Goal: Transaction & Acquisition: Purchase product/service

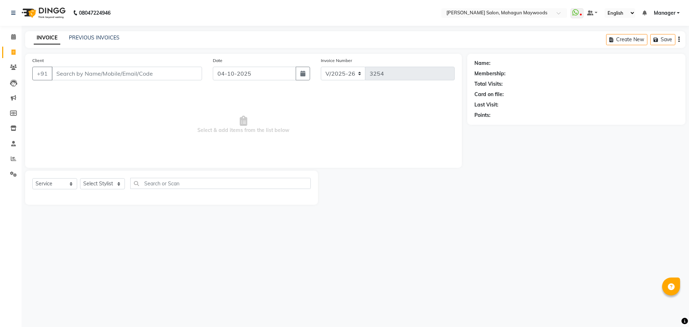
select select "6425"
select select "service"
click at [87, 75] on input "Client" at bounding box center [127, 74] width 150 height 14
type input "a"
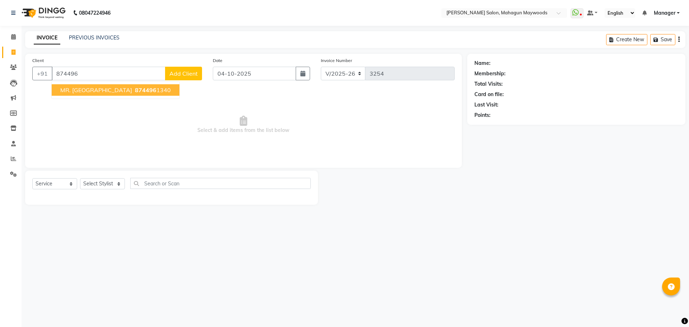
click at [135, 92] on span "874496" at bounding box center [146, 90] width 22 height 7
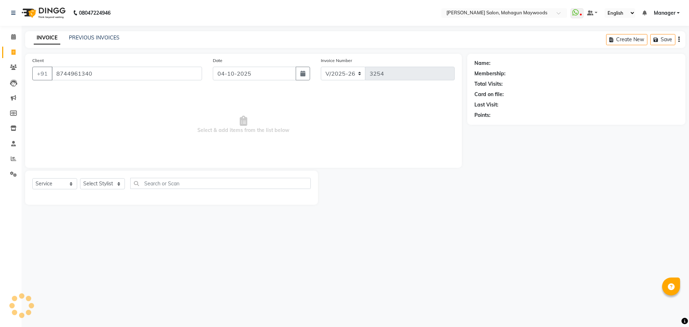
type input "8744961340"
click at [497, 127] on icon "button" at bounding box center [494, 125] width 5 height 5
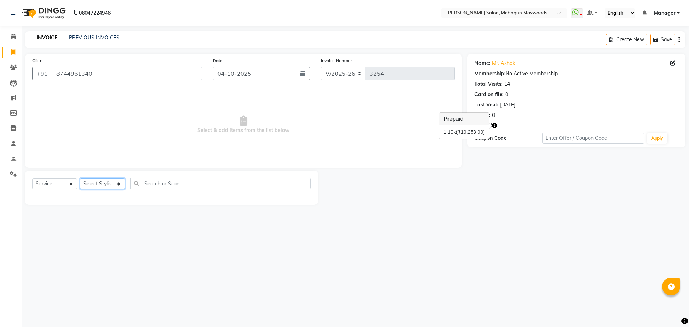
click at [115, 186] on select "Select Stylist Aarti [PERSON_NAME] Manager Pranshant [PERSON_NAME] V Admin" at bounding box center [102, 183] width 45 height 11
select select "48624"
click at [80, 178] on select "Select Stylist Aarti [PERSON_NAME] Manager Pranshant [PERSON_NAME] V Admin" at bounding box center [102, 183] width 45 height 11
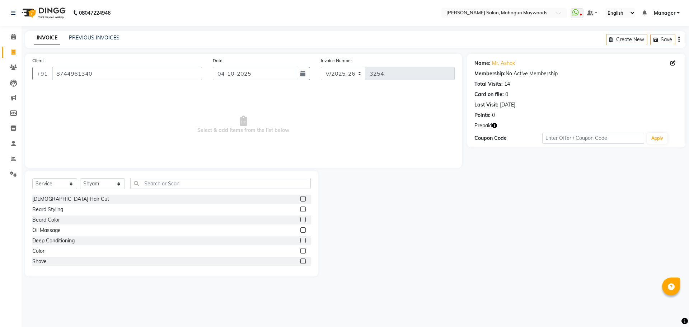
click at [300, 199] on label at bounding box center [302, 198] width 5 height 5
click at [300, 199] on input "checkbox" at bounding box center [302, 199] width 5 height 5
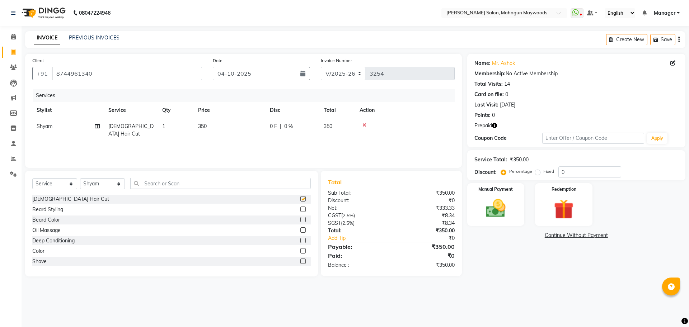
checkbox input "false"
click at [300, 208] on label at bounding box center [302, 209] width 5 height 5
click at [300, 208] on input "checkbox" at bounding box center [302, 209] width 5 height 5
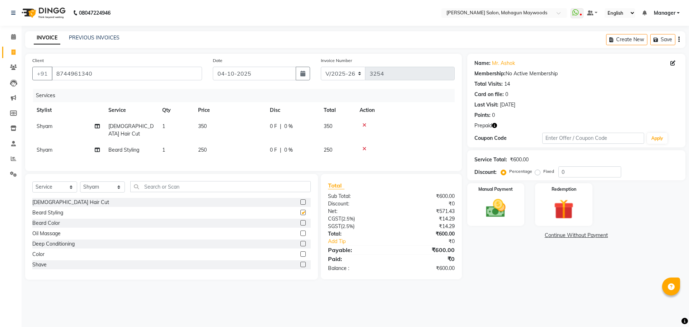
checkbox input "false"
click at [300, 252] on label at bounding box center [302, 254] width 5 height 5
click at [300, 252] on input "checkbox" at bounding box center [302, 254] width 5 height 5
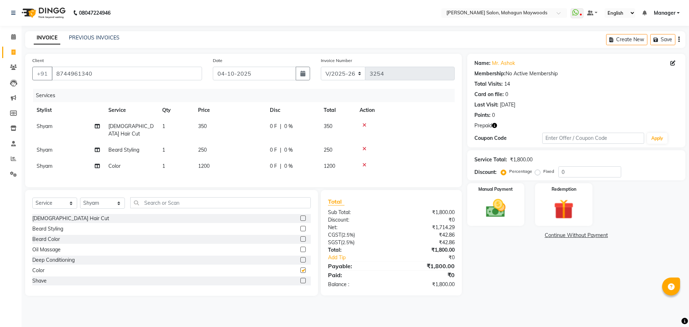
checkbox input "false"
click at [163, 206] on input "text" at bounding box center [220, 202] width 181 height 11
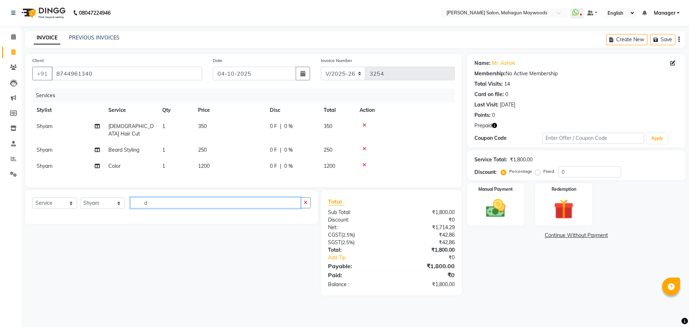
type input "d"
type input "d ta"
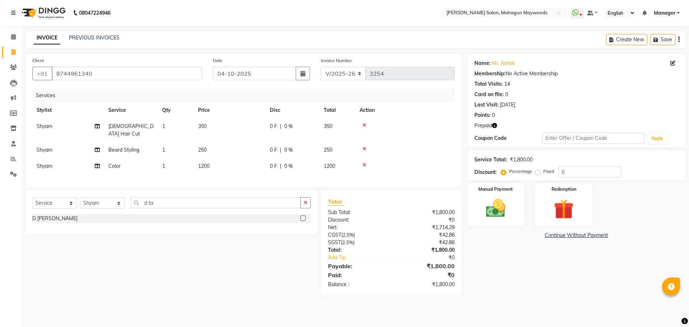
click at [301, 219] on label at bounding box center [302, 218] width 5 height 5
click at [301, 219] on input "checkbox" at bounding box center [302, 218] width 5 height 5
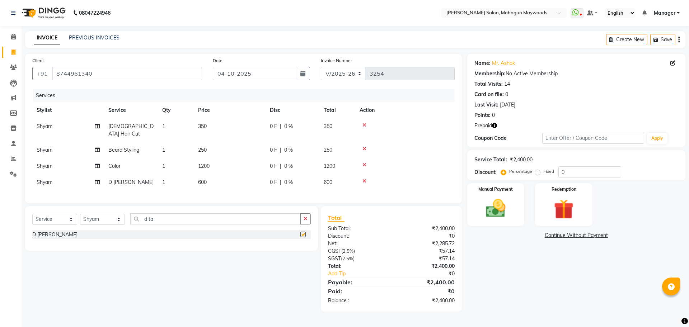
checkbox input "false"
click at [210, 174] on td "600" at bounding box center [230, 182] width 72 height 16
select select "48624"
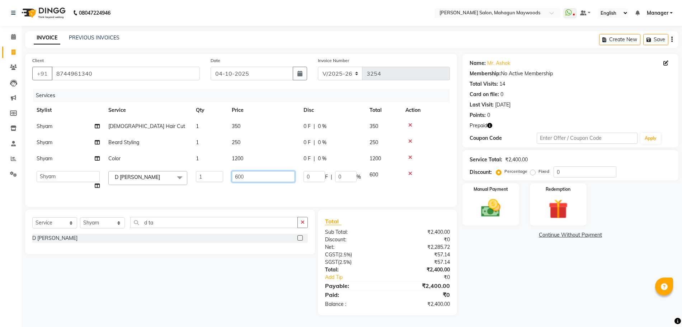
click at [248, 177] on input "600" at bounding box center [263, 176] width 63 height 11
type input "6"
type input "800"
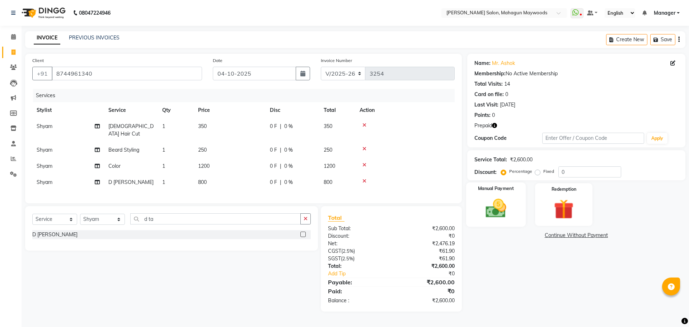
click at [507, 201] on img at bounding box center [495, 209] width 33 height 24
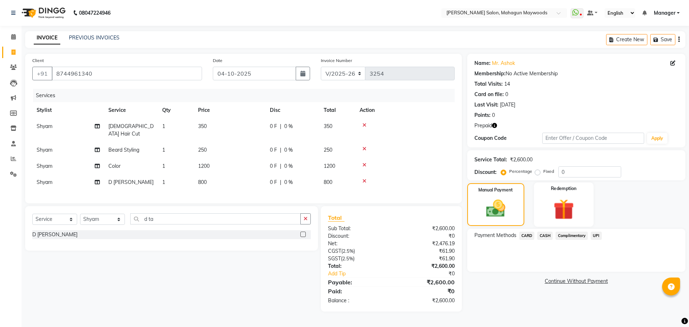
click at [563, 201] on img at bounding box center [563, 209] width 33 height 25
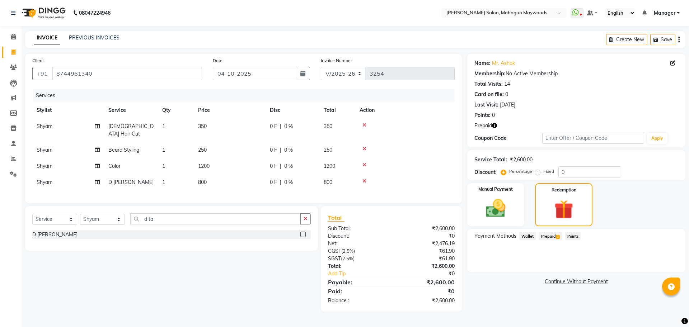
click at [219, 158] on td "1200" at bounding box center [230, 166] width 72 height 16
select select "48624"
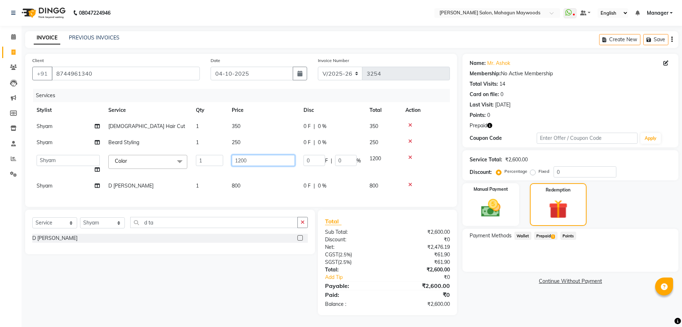
click at [255, 163] on input "1200" at bounding box center [263, 160] width 63 height 11
type input "1"
type input "1300"
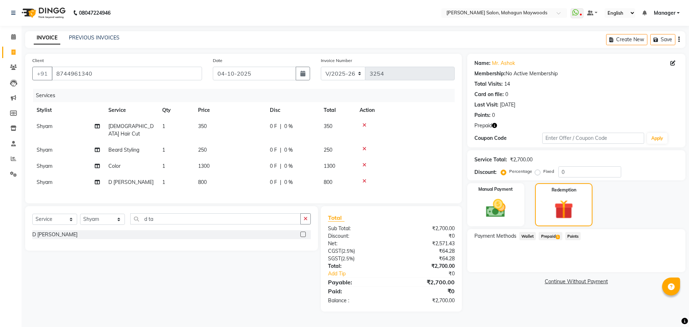
click at [224, 174] on td "800" at bounding box center [230, 182] width 72 height 16
select select "48624"
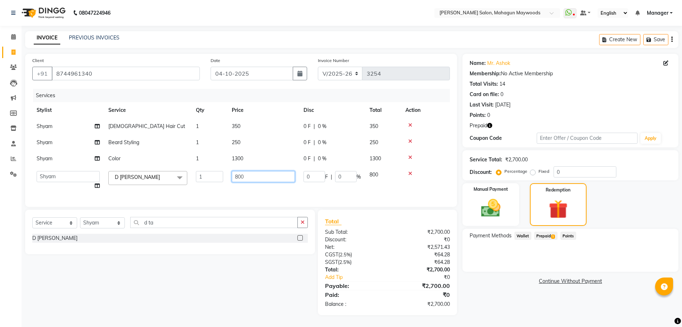
click at [253, 176] on input "800" at bounding box center [263, 176] width 63 height 11
type input "8"
type input "700"
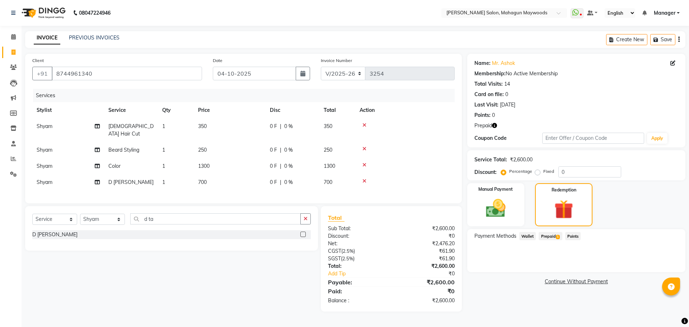
click at [550, 240] on span "Prepaid 1" at bounding box center [550, 236] width 23 height 8
click at [660, 261] on button "Add" at bounding box center [661, 265] width 26 height 12
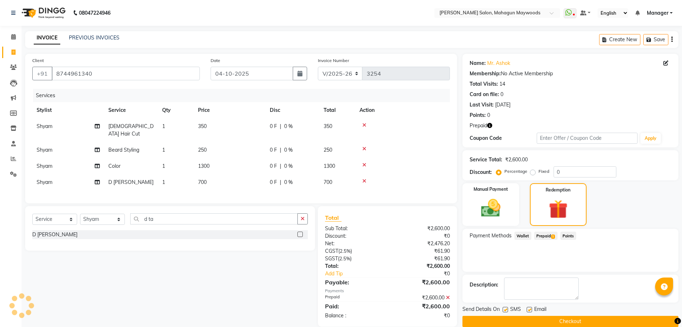
click at [617, 321] on button "Checkout" at bounding box center [571, 321] width 216 height 11
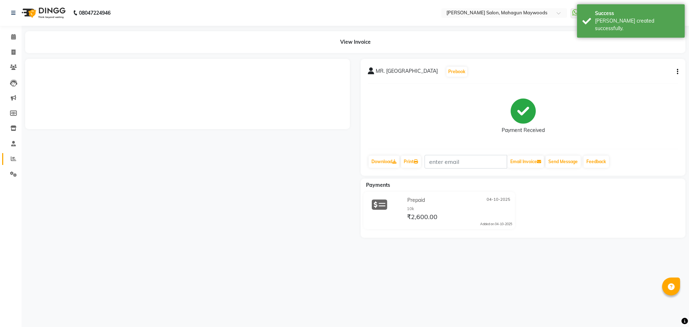
click at [11, 160] on icon at bounding box center [13, 158] width 5 height 5
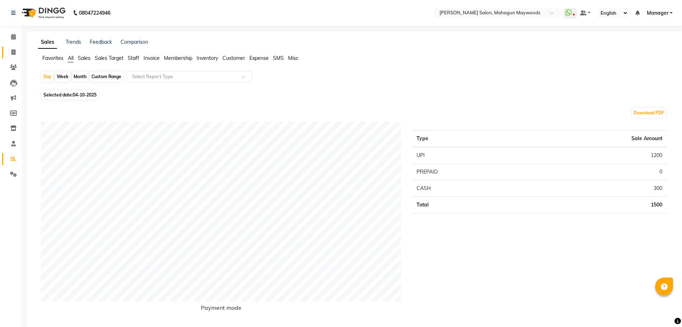
click at [13, 57] on link "Invoice" at bounding box center [10, 53] width 17 height 12
select select "service"
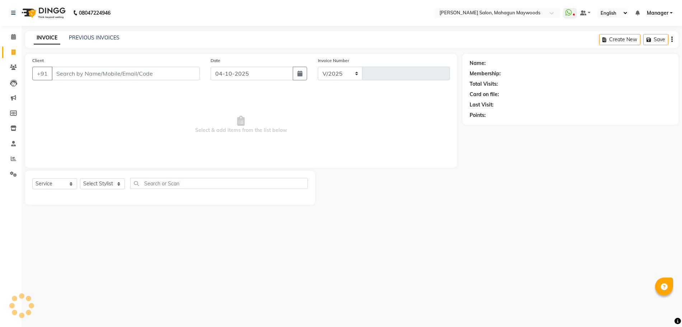
select select "6425"
type input "3255"
click at [75, 74] on input "Client" at bounding box center [127, 74] width 150 height 14
type input "9450261034"
click at [188, 81] on div "Client [PHONE_NUMBER] Add Client" at bounding box center [117, 71] width 181 height 29
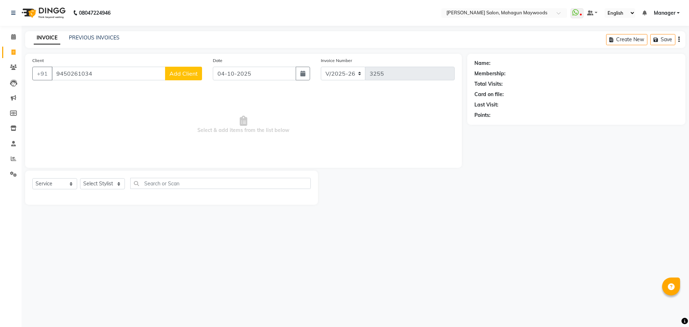
click at [187, 77] on span "Add Client" at bounding box center [183, 73] width 28 height 7
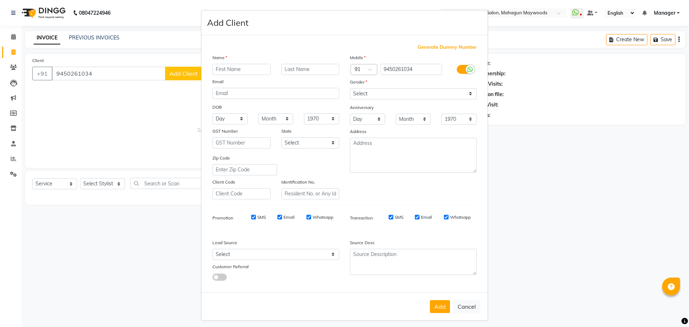
click at [231, 71] on input "text" at bounding box center [242, 69] width 58 height 11
type input "mr"
click at [383, 93] on select "Select [DEMOGRAPHIC_DATA] [DEMOGRAPHIC_DATA] Other Prefer Not To Say" at bounding box center [413, 93] width 127 height 11
select select "[DEMOGRAPHIC_DATA]"
click at [350, 88] on select "Select [DEMOGRAPHIC_DATA] [DEMOGRAPHIC_DATA] Other Prefer Not To Say" at bounding box center [413, 93] width 127 height 11
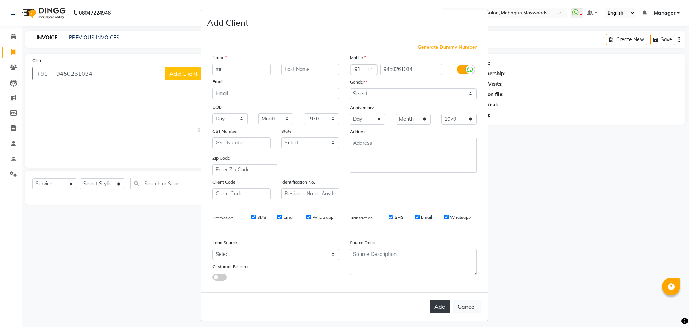
click at [439, 304] on button "Add" at bounding box center [440, 306] width 20 height 13
select select
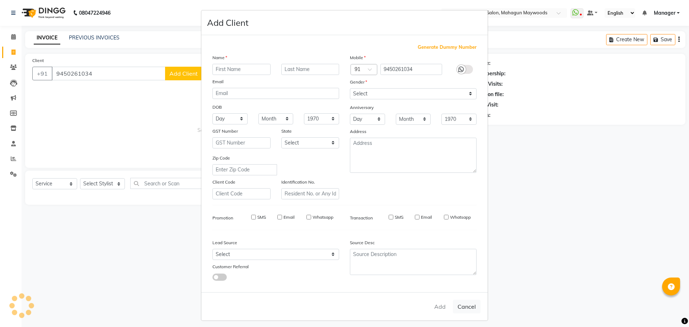
select select
checkbox input "false"
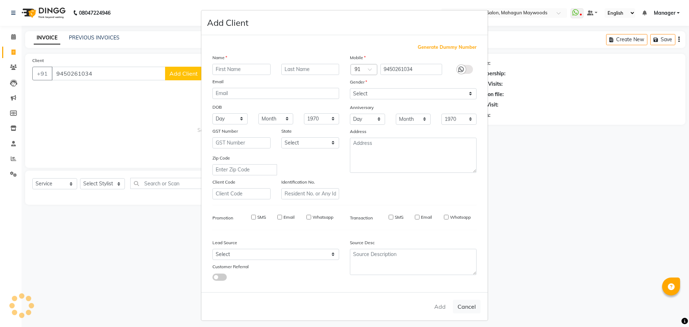
checkbox input "false"
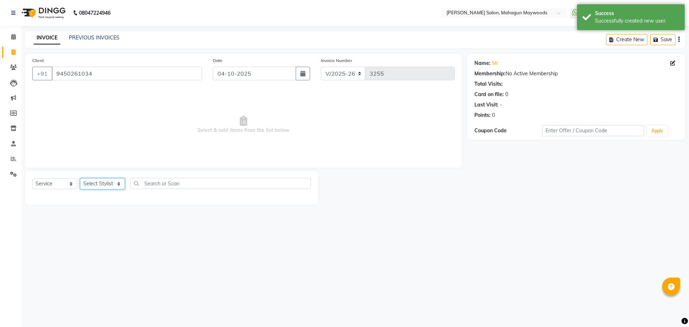
click at [92, 185] on select "Select Stylist Aarti [PERSON_NAME] Manager Pranshant [PERSON_NAME] V Admin" at bounding box center [102, 183] width 45 height 11
select select "48625"
click at [80, 178] on select "Select Stylist Aarti [PERSON_NAME] Manager Pranshant [PERSON_NAME] V Admin" at bounding box center [102, 183] width 45 height 11
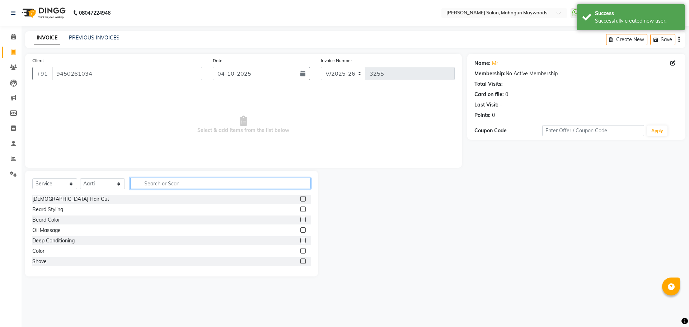
click at [141, 187] on input "text" at bounding box center [220, 183] width 181 height 11
type input "un"
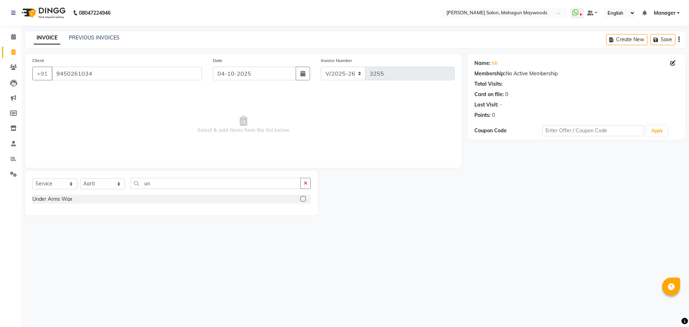
click at [304, 197] on label at bounding box center [302, 198] width 5 height 5
click at [304, 197] on input "checkbox" at bounding box center [302, 199] width 5 height 5
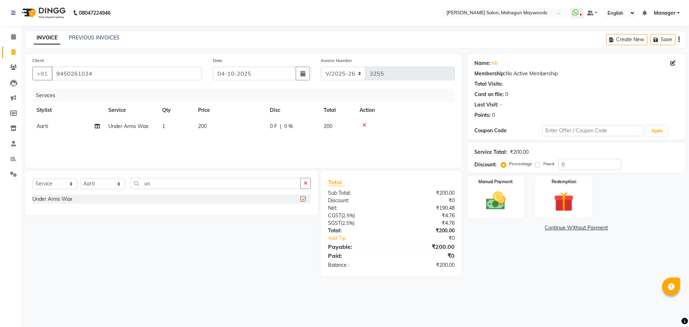
checkbox input "false"
click at [508, 202] on img at bounding box center [495, 201] width 33 height 24
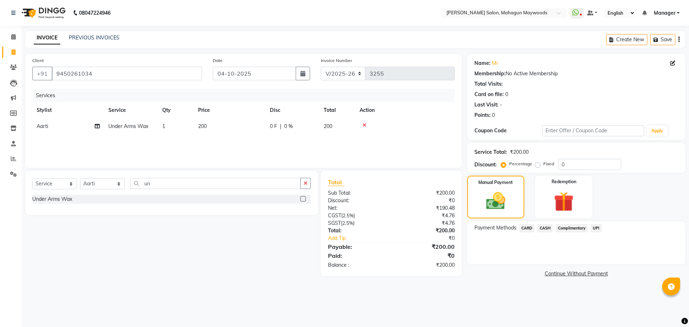
click at [543, 226] on span "CASH" at bounding box center [544, 228] width 15 height 8
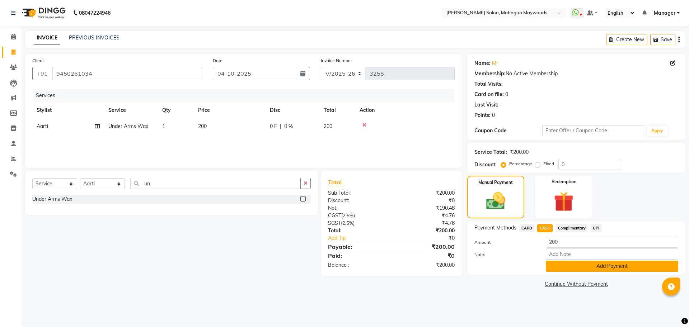
click at [557, 268] on button "Add Payment" at bounding box center [612, 266] width 132 height 11
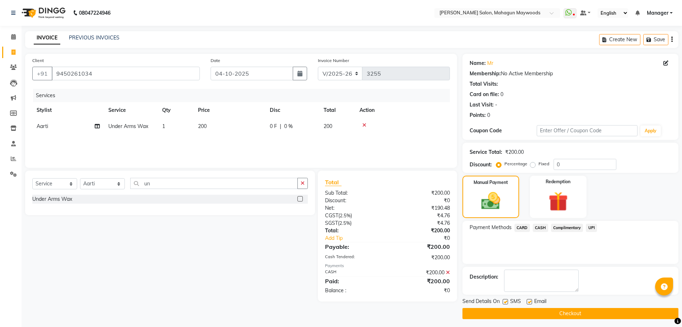
click at [506, 302] on label at bounding box center [505, 301] width 5 height 5
click at [506, 302] on input "checkbox" at bounding box center [505, 302] width 5 height 5
checkbox input "false"
click at [507, 314] on button "Checkout" at bounding box center [571, 313] width 216 height 11
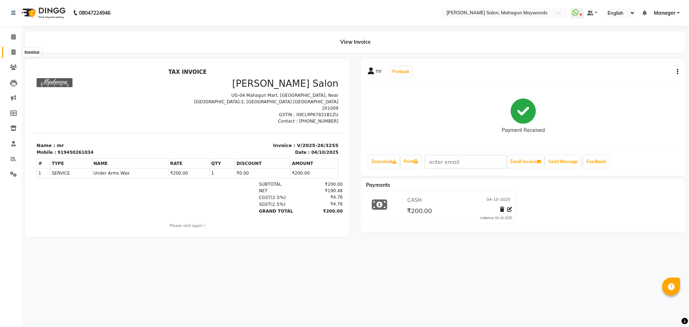
click at [17, 50] on span at bounding box center [13, 52] width 13 height 8
select select "service"
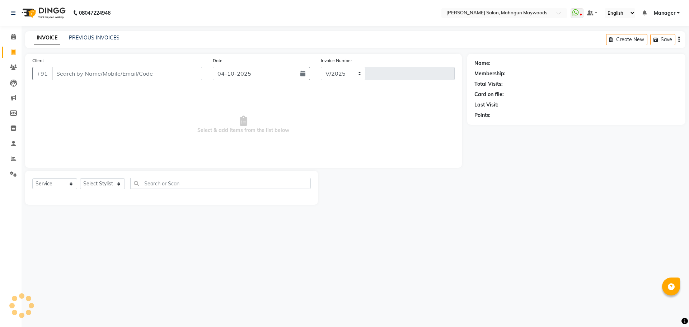
select select "6425"
type input "3256"
click at [88, 73] on input "Client" at bounding box center [127, 74] width 150 height 14
type input "8860208919"
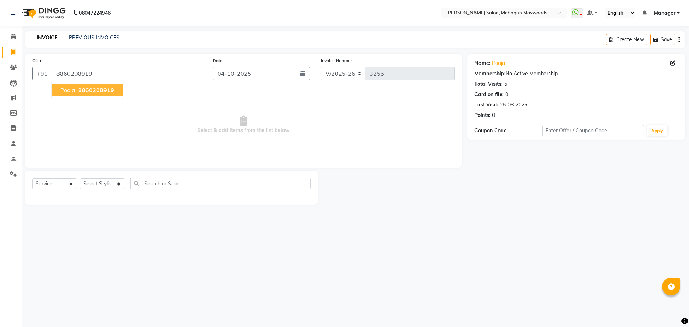
click at [97, 93] on span "8860208919" at bounding box center [96, 90] width 36 height 7
click at [118, 182] on select "Select Stylist Aarti [PERSON_NAME] Manager Pranshant [PERSON_NAME] V Admin" at bounding box center [102, 183] width 45 height 11
select select "83791"
click at [80, 178] on select "Select Stylist Aarti [PERSON_NAME] Manager Pranshant [PERSON_NAME] V Admin" at bounding box center [102, 183] width 45 height 11
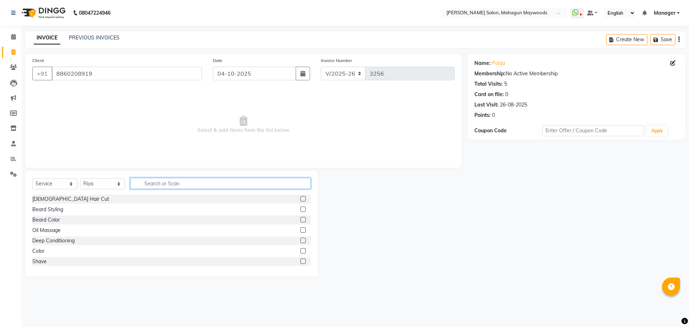
click at [180, 185] on input "text" at bounding box center [220, 183] width 181 height 11
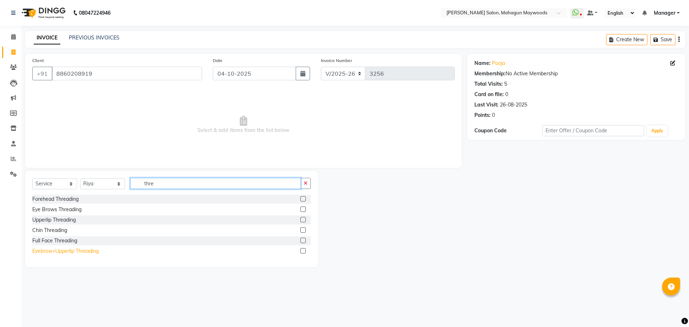
type input "thre"
click at [69, 252] on div "Eyebrow+Upperlip Threading" at bounding box center [65, 252] width 66 height 8
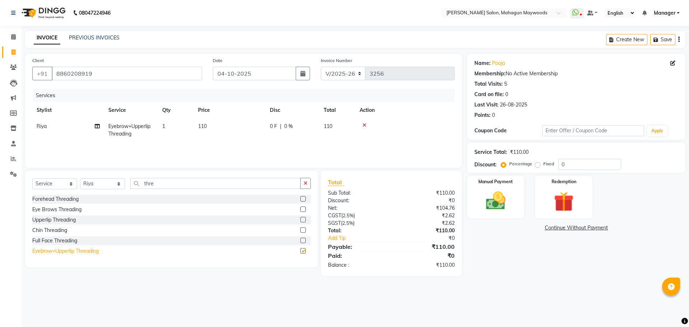
checkbox input "false"
click at [210, 125] on td "110" at bounding box center [230, 130] width 72 height 24
select select "83791"
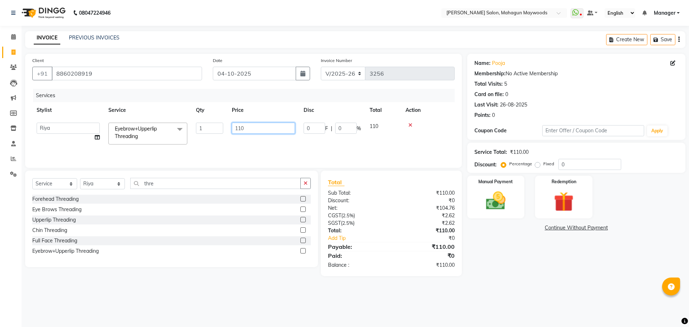
click at [258, 126] on input "110" at bounding box center [263, 128] width 63 height 11
type input "160"
click at [507, 189] on img at bounding box center [495, 201] width 33 height 24
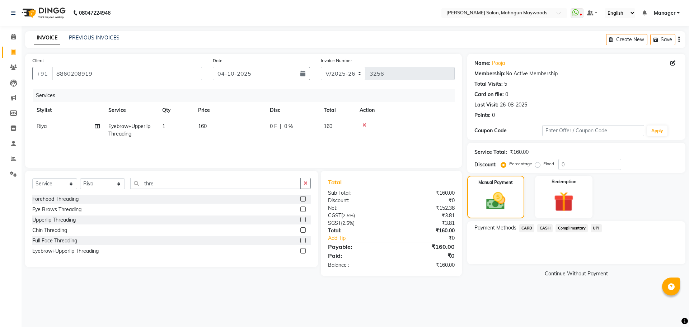
click at [595, 228] on span "UPI" at bounding box center [596, 228] width 11 height 8
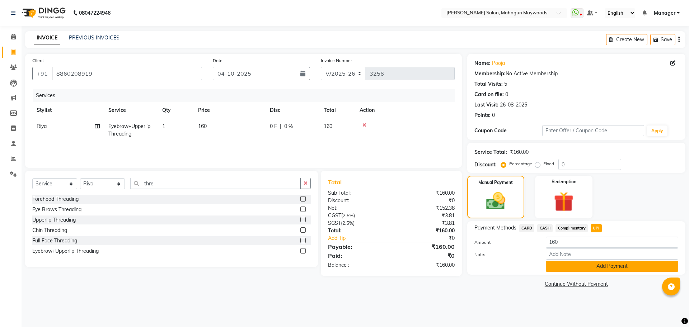
click at [603, 266] on button "Add Payment" at bounding box center [612, 266] width 132 height 11
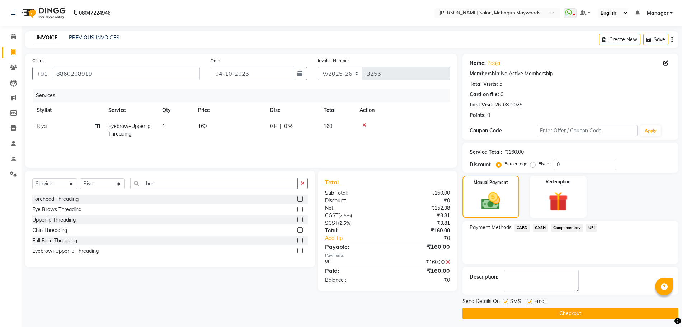
click at [577, 316] on button "Checkout" at bounding box center [571, 313] width 216 height 11
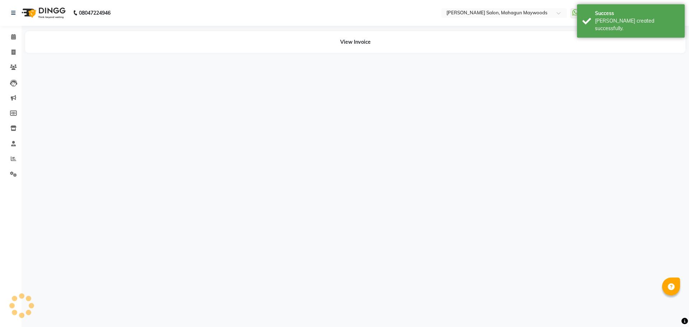
click at [577, 316] on div "08047224946 Select Location × [PERSON_NAME] Salon, Mahagun Maywoods WhatsApp St…" at bounding box center [344, 163] width 689 height 327
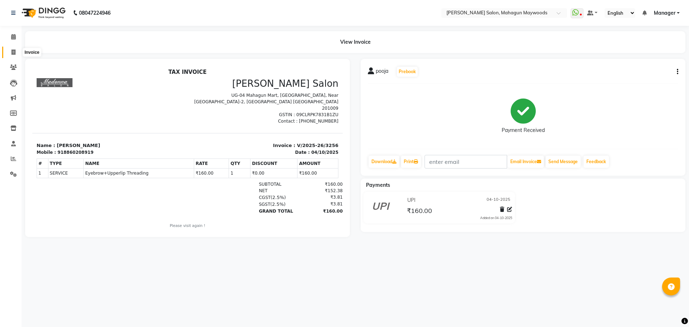
click at [10, 51] on span at bounding box center [13, 52] width 13 height 8
select select "service"
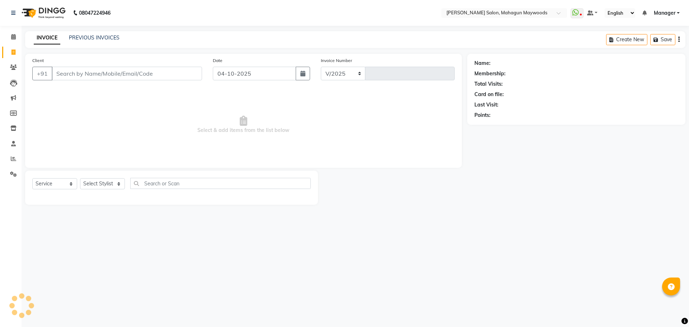
select select "6425"
type input "3257"
click at [105, 33] on div "INVOICE PREVIOUS INVOICES Create New Save" at bounding box center [355, 39] width 661 height 17
click at [101, 39] on link "PREVIOUS INVOICES" at bounding box center [94, 37] width 51 height 6
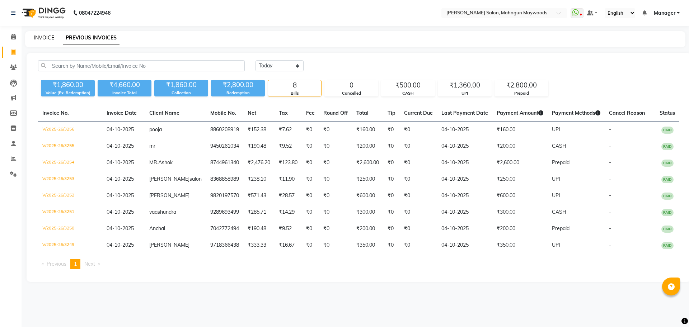
click at [44, 35] on link "INVOICE" at bounding box center [44, 37] width 20 height 6
select select "6425"
select select "service"
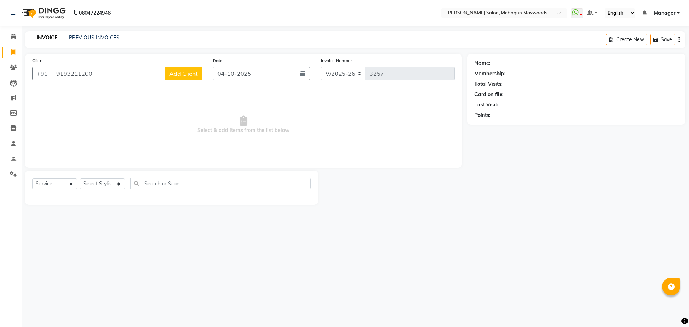
click at [83, 72] on input "9193211200" at bounding box center [109, 74] width 114 height 14
type input "9193211400"
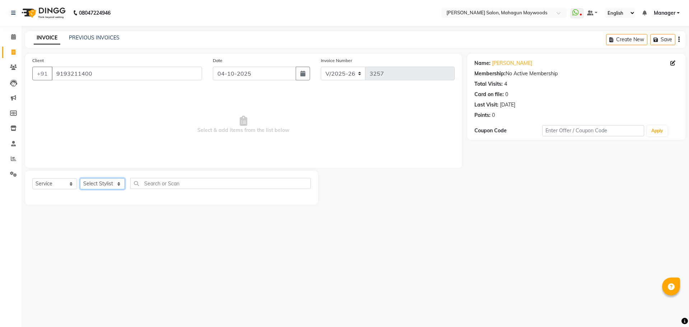
click at [119, 187] on select "Select Stylist Aarti [PERSON_NAME] Manager Pranshant [PERSON_NAME] V Admin" at bounding box center [102, 183] width 45 height 11
select select "83791"
click at [80, 178] on select "Select Stylist Aarti [PERSON_NAME] Manager Pranshant [PERSON_NAME] V Admin" at bounding box center [102, 183] width 45 height 11
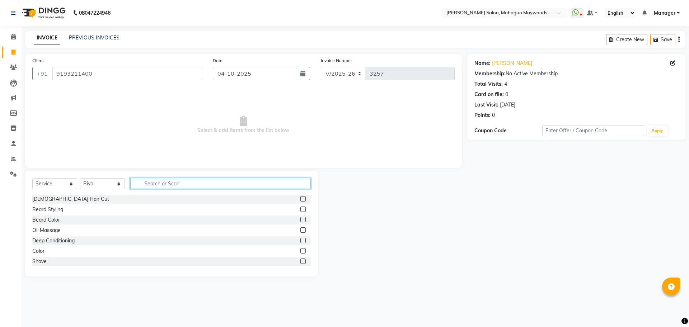
click at [199, 188] on input "text" at bounding box center [220, 183] width 181 height 11
drag, startPoint x: 199, startPoint y: 188, endPoint x: 136, endPoint y: 183, distance: 62.7
click at [136, 183] on input "text" at bounding box center [220, 183] width 181 height 11
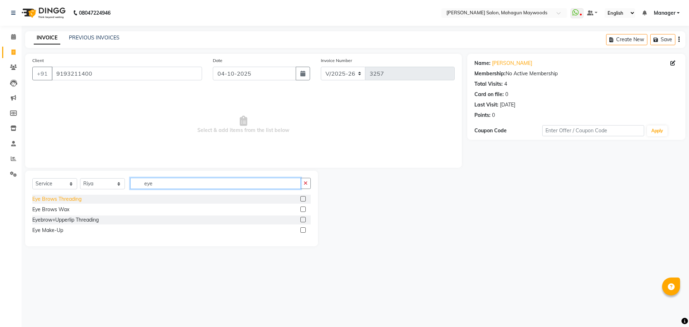
type input "eye"
click at [73, 201] on div "Eye Brows Threading" at bounding box center [56, 200] width 49 height 8
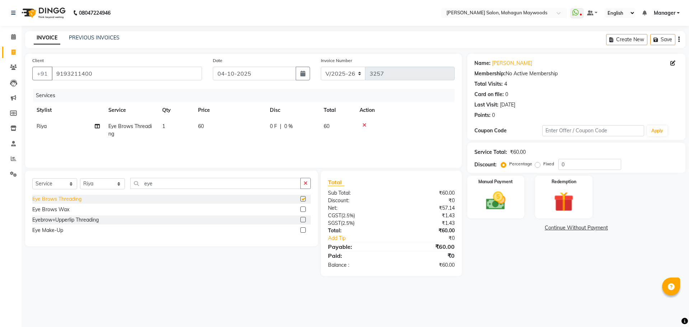
checkbox input "false"
click at [207, 125] on td "60" at bounding box center [230, 130] width 72 height 24
select select "83791"
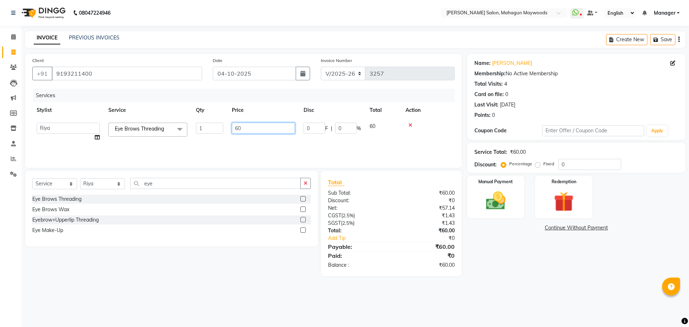
click at [243, 130] on input "60" at bounding box center [263, 128] width 63 height 11
type input "6"
type input "110"
click at [508, 188] on div "Manual Payment" at bounding box center [496, 197] width 60 height 44
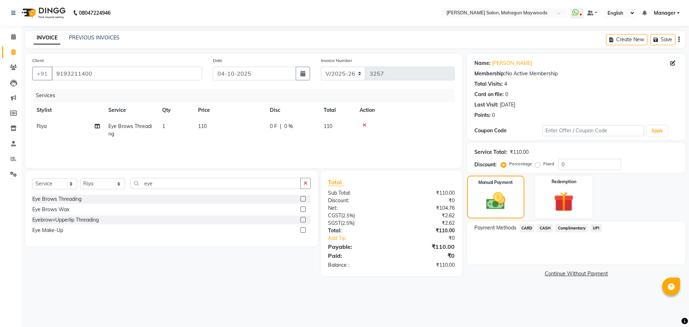
click at [597, 227] on span "UPI" at bounding box center [596, 228] width 11 height 8
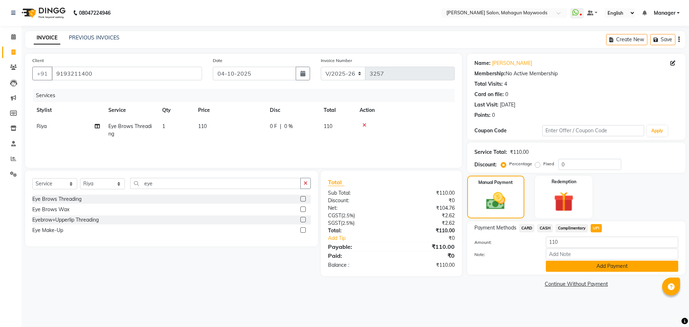
click at [594, 270] on button "Add Payment" at bounding box center [612, 266] width 132 height 11
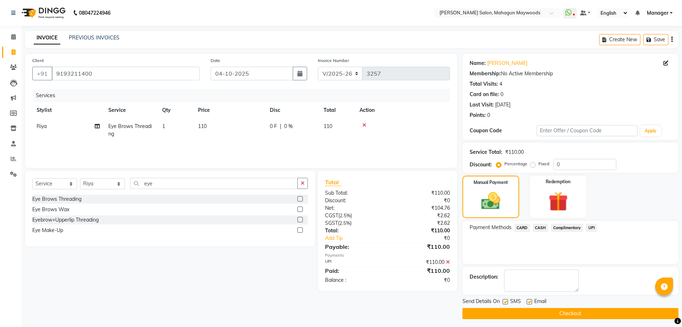
click at [565, 309] on button "Checkout" at bounding box center [571, 313] width 216 height 11
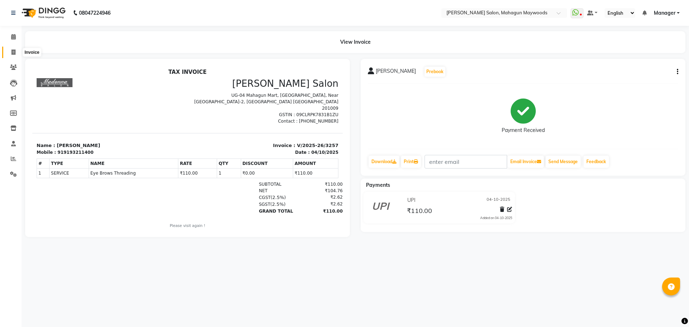
click at [14, 50] on icon at bounding box center [13, 52] width 4 height 5
select select "service"
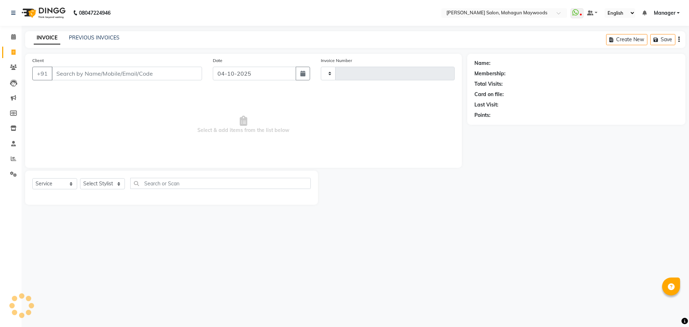
click at [80, 79] on input "Client" at bounding box center [127, 74] width 150 height 14
select select "6425"
type input "3258"
click at [74, 74] on input "Client" at bounding box center [127, 74] width 150 height 14
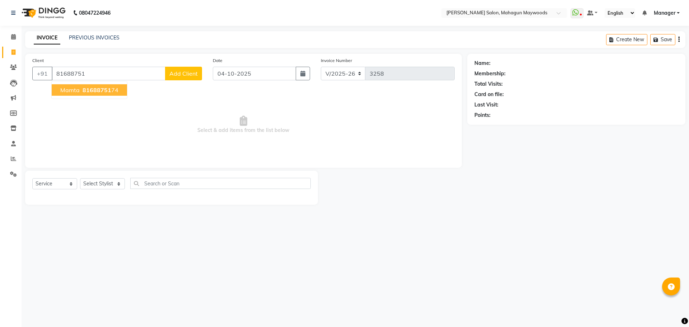
click at [71, 93] on span "Mamta" at bounding box center [69, 90] width 19 height 7
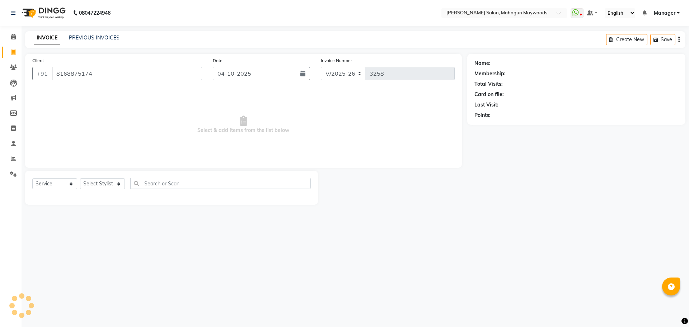
type input "8168875174"
click at [100, 187] on select "Select Stylist Aarti [PERSON_NAME] Manager Pranshant [PERSON_NAME] V Admin" at bounding box center [102, 183] width 45 height 11
select select "48625"
click at [80, 178] on select "Select Stylist Aarti [PERSON_NAME] Manager Pranshant [PERSON_NAME] V Admin" at bounding box center [102, 183] width 45 height 11
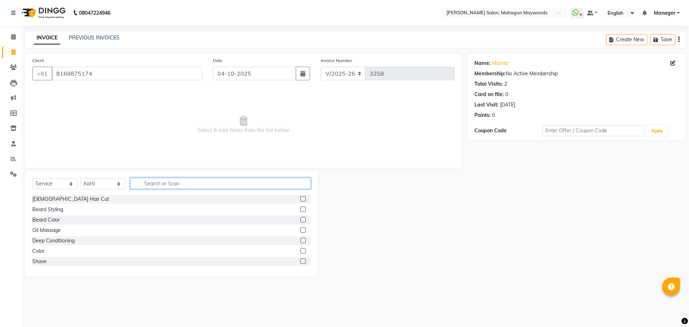
click at [149, 183] on input "text" at bounding box center [220, 183] width 181 height 11
type input "full"
click at [300, 220] on label at bounding box center [302, 219] width 5 height 5
click at [300, 220] on input "checkbox" at bounding box center [302, 220] width 5 height 5
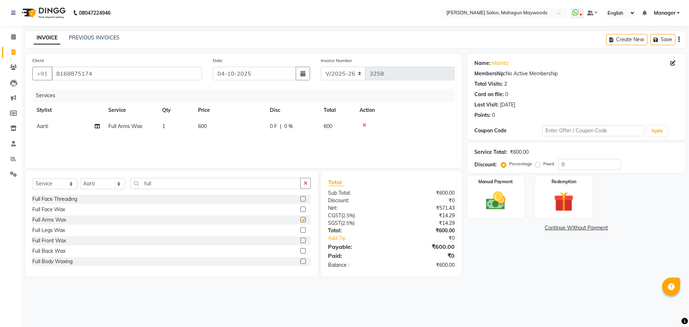
checkbox input "false"
click at [201, 128] on span "600" at bounding box center [202, 126] width 9 height 6
click at [238, 127] on input "600" at bounding box center [263, 128] width 63 height 11
type input "700"
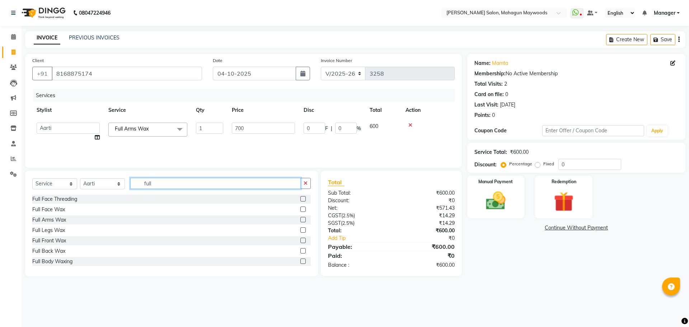
click at [158, 188] on input "full" at bounding box center [215, 183] width 171 height 11
type input "f"
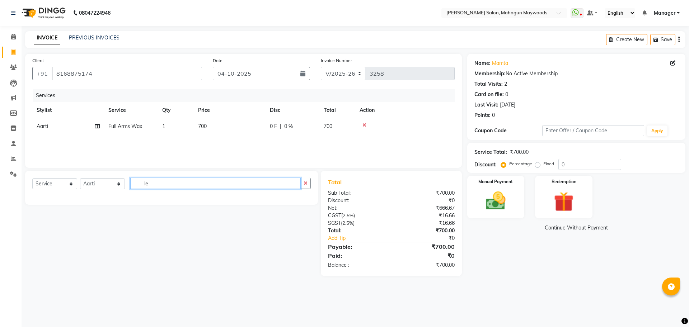
type input "l"
type input "eye"
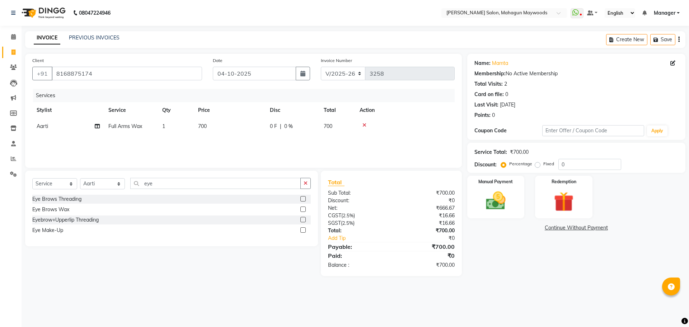
click at [303, 219] on label at bounding box center [302, 219] width 5 height 5
click at [303, 219] on input "checkbox" at bounding box center [302, 220] width 5 height 5
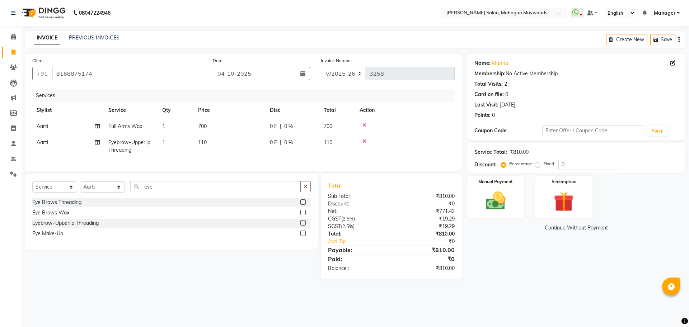
click at [304, 226] on label at bounding box center [302, 222] width 5 height 5
click at [304, 226] on input "checkbox" at bounding box center [302, 223] width 5 height 5
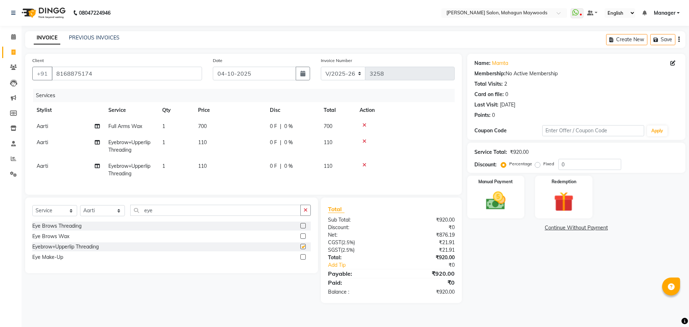
checkbox input "false"
click at [366, 165] on icon at bounding box center [365, 165] width 4 height 5
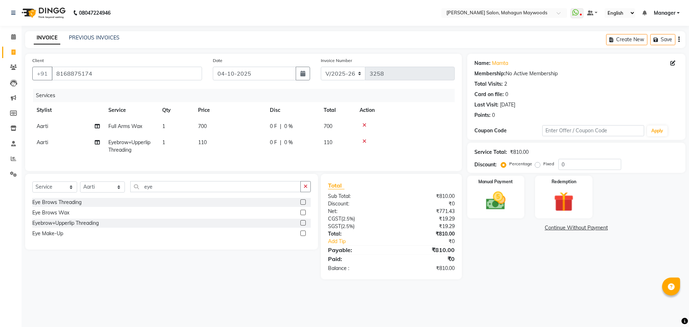
click at [230, 140] on td "110" at bounding box center [230, 147] width 72 height 24
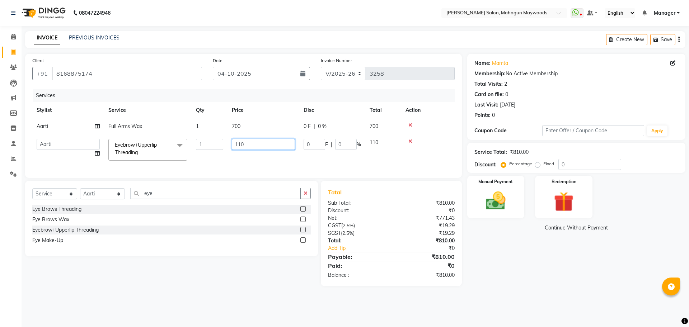
click at [253, 144] on input "110" at bounding box center [263, 144] width 63 height 11
type input "160"
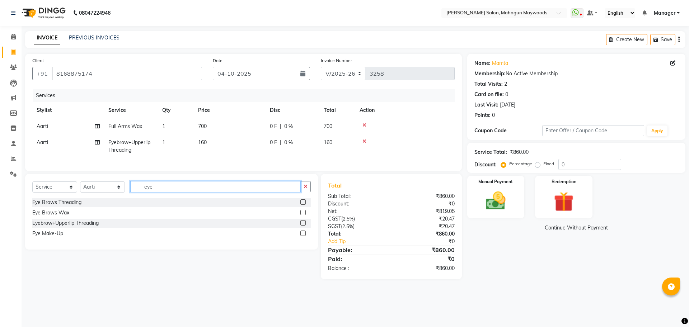
click at [188, 198] on div "Select Service Product Membership Package Voucher Prepaid Gift Card Select Styl…" at bounding box center [171, 189] width 279 height 17
type input "e"
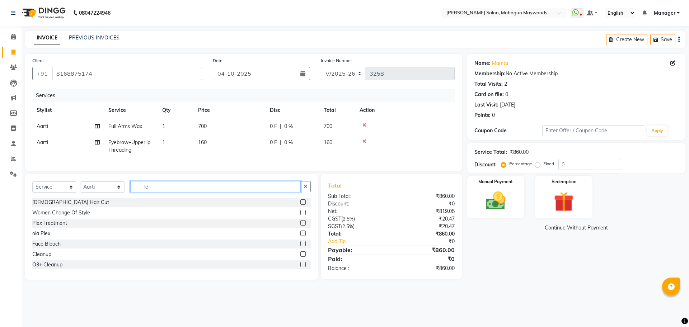
type input "l"
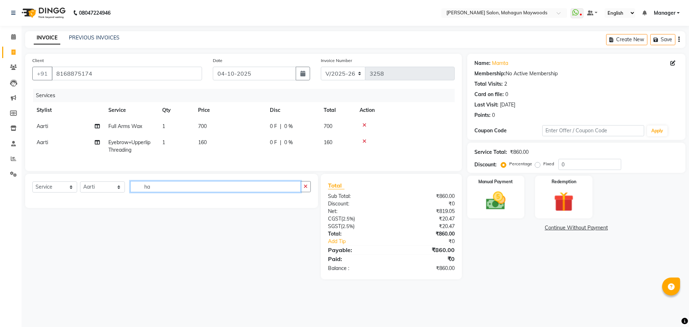
type input "h"
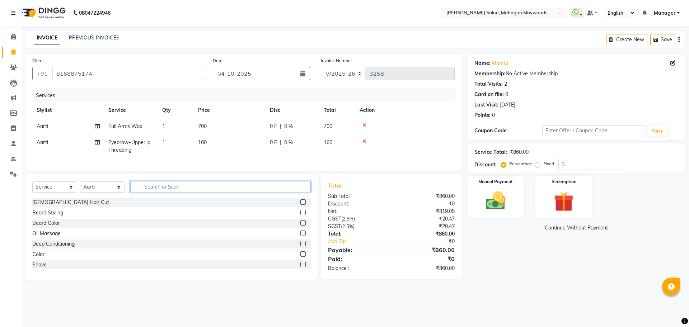
type input "l"
type input "wax"
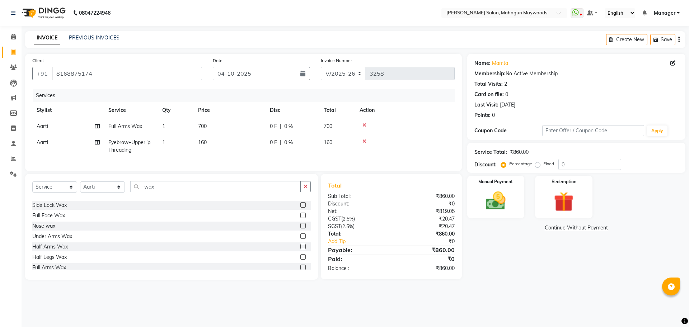
click at [300, 260] on label at bounding box center [302, 257] width 5 height 5
click at [300, 260] on input "checkbox" at bounding box center [302, 257] width 5 height 5
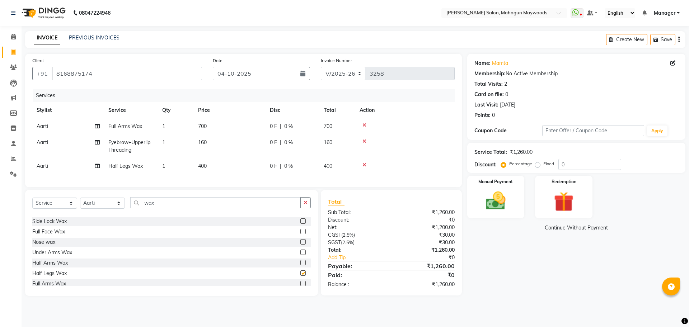
checkbox input "false"
click at [211, 172] on td "400" at bounding box center [230, 166] width 72 height 16
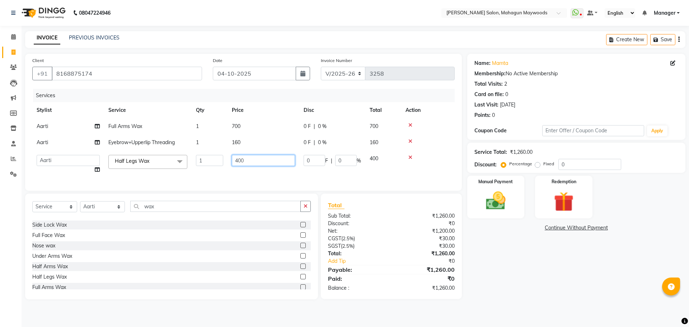
click at [238, 160] on input "400" at bounding box center [263, 160] width 63 height 11
type input "600"
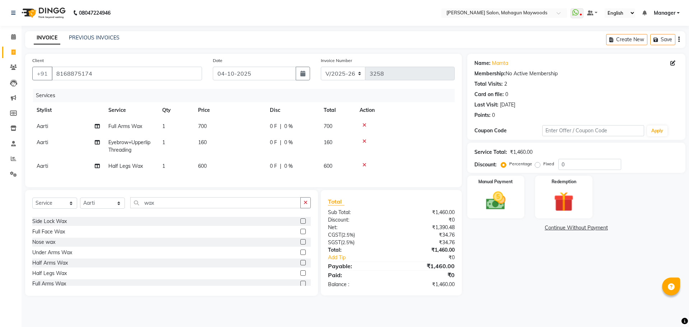
click at [543, 285] on div "Name: [PERSON_NAME] Membership: No Active Membership Total Visits: 2 Card on fi…" at bounding box center [579, 175] width 224 height 242
click at [507, 183] on label "Manual Payment" at bounding box center [496, 181] width 36 height 7
click at [591, 227] on span "UPI" at bounding box center [596, 228] width 11 height 8
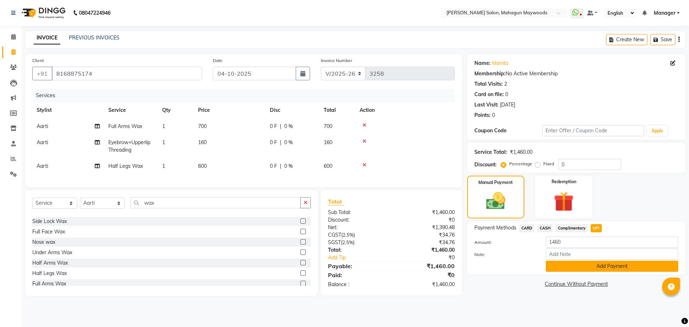
click at [569, 263] on button "Add Payment" at bounding box center [612, 266] width 132 height 11
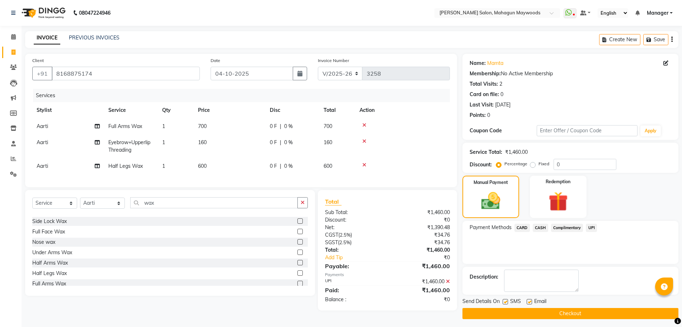
click at [486, 314] on button "Checkout" at bounding box center [571, 313] width 216 height 11
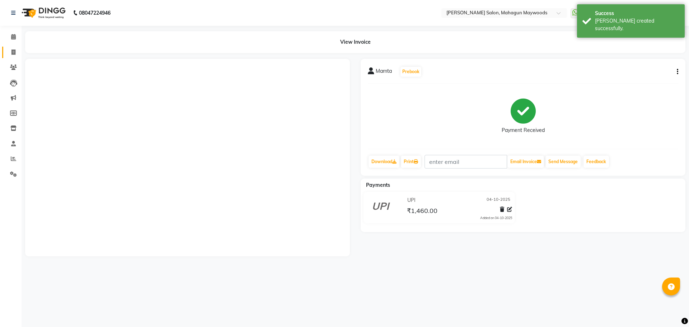
click at [18, 52] on span at bounding box center [13, 52] width 13 height 8
select select "service"
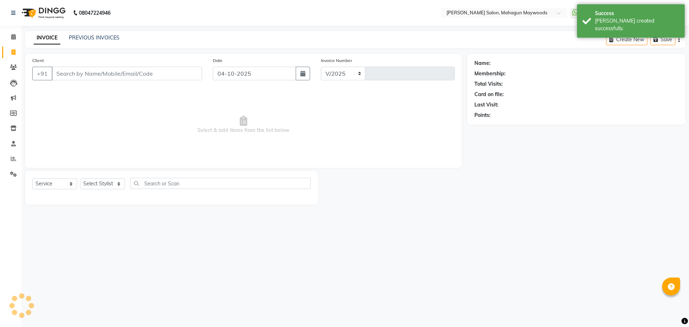
select select "6425"
type input "3259"
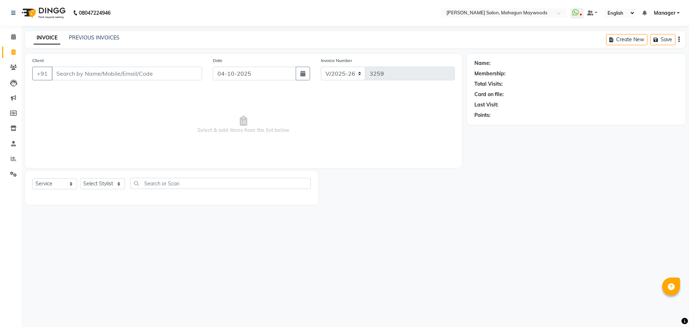
click at [82, 77] on input "Client" at bounding box center [127, 74] width 150 height 14
click at [89, 87] on span "989906" at bounding box center [88, 90] width 22 height 7
type input "9899069729"
click at [89, 188] on select "Select Stylist Aarti [PERSON_NAME] Manager Pranshant [PERSON_NAME] V Admin" at bounding box center [102, 183] width 45 height 11
select select "83791"
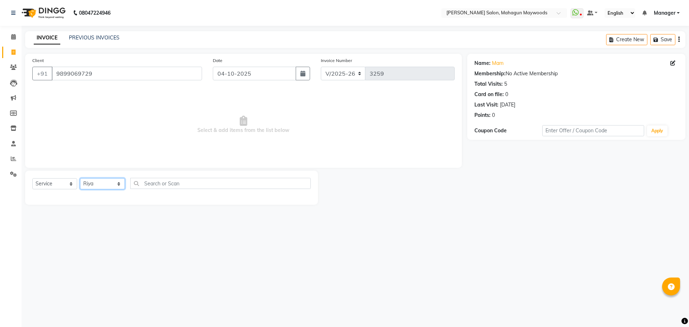
click at [80, 178] on select "Select Stylist Aarti [PERSON_NAME] Manager Pranshant [PERSON_NAME] V Admin" at bounding box center [102, 183] width 45 height 11
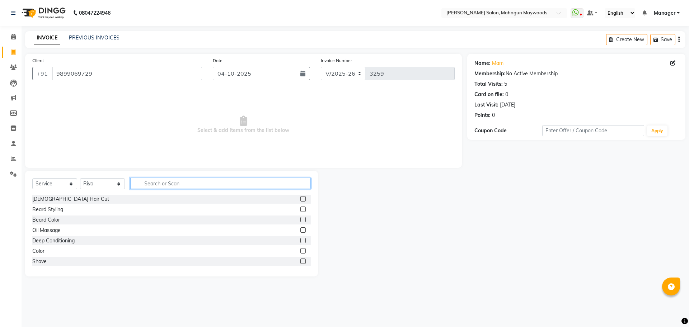
click at [160, 183] on input "text" at bounding box center [220, 183] width 181 height 11
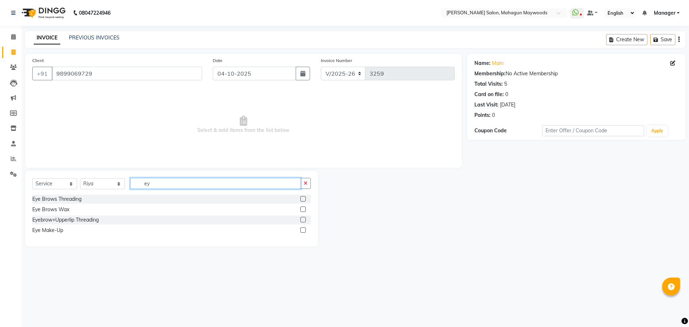
type input "ey"
click at [301, 200] on label at bounding box center [302, 198] width 5 height 5
click at [301, 200] on input "checkbox" at bounding box center [302, 199] width 5 height 5
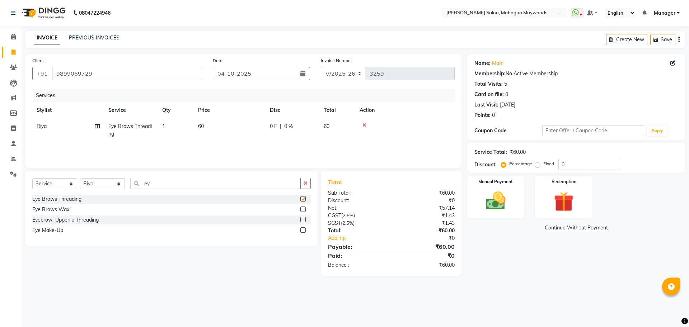
checkbox input "false"
click at [221, 128] on td "60" at bounding box center [230, 130] width 72 height 24
select select "83791"
click at [243, 127] on input "60" at bounding box center [263, 128] width 63 height 11
type input "6"
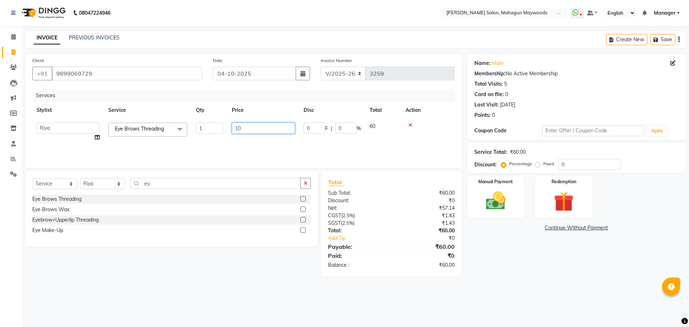
type input "100"
click at [495, 195] on img at bounding box center [495, 201] width 33 height 24
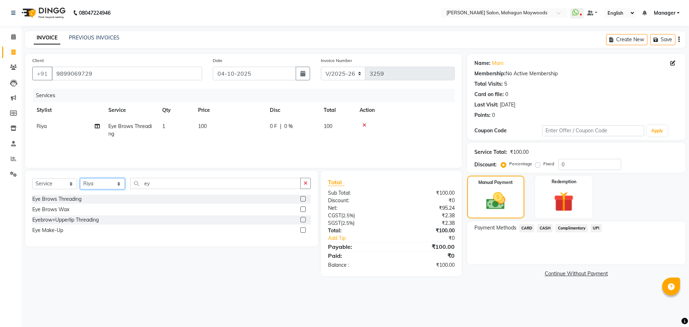
click at [104, 186] on select "Select Stylist Aarti [PERSON_NAME] Manager Pranshant [PERSON_NAME] V Admin" at bounding box center [102, 183] width 45 height 11
select select "75081"
click at [80, 178] on select "Select Stylist Aarti [PERSON_NAME] Manager Pranshant [PERSON_NAME] V Admin" at bounding box center [102, 183] width 45 height 11
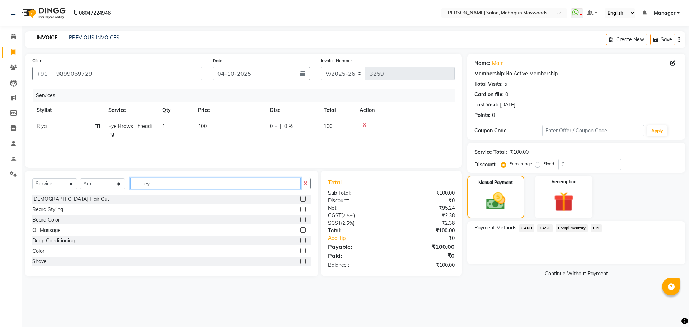
click at [173, 181] on input "ey" at bounding box center [215, 183] width 171 height 11
type input "e"
type input "oil"
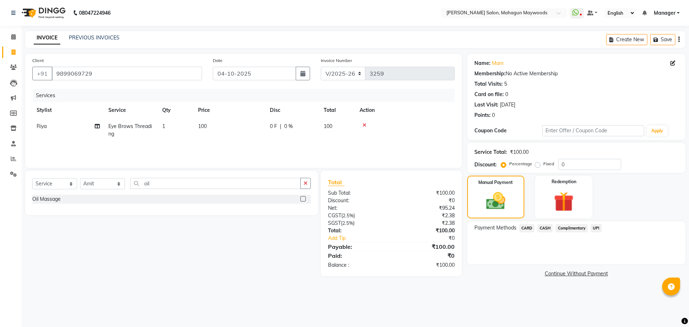
click at [304, 199] on label at bounding box center [302, 198] width 5 height 5
click at [304, 199] on input "checkbox" at bounding box center [302, 199] width 5 height 5
checkbox input "false"
click at [229, 146] on td "600" at bounding box center [230, 150] width 72 height 16
select select "75081"
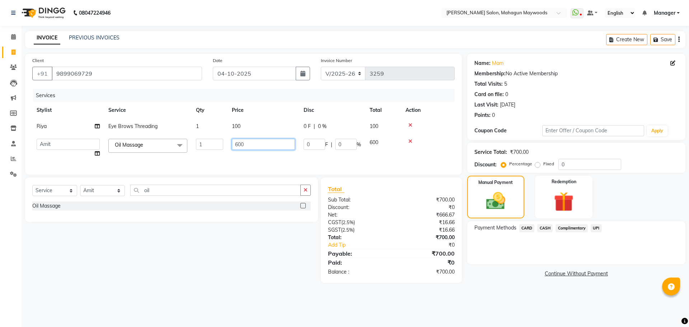
click at [250, 146] on input "600" at bounding box center [263, 144] width 63 height 11
type input "6"
type input "500"
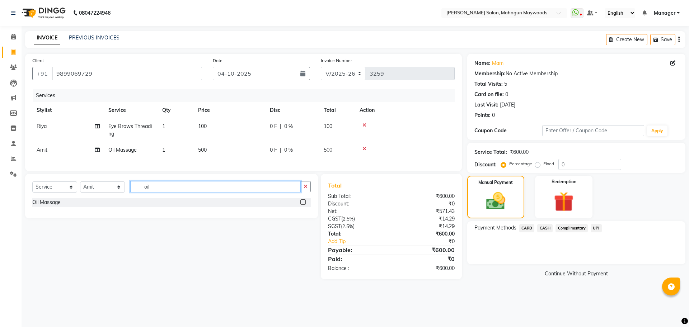
click at [174, 192] on input "oil" at bounding box center [215, 186] width 171 height 11
type input "o"
type input "sh"
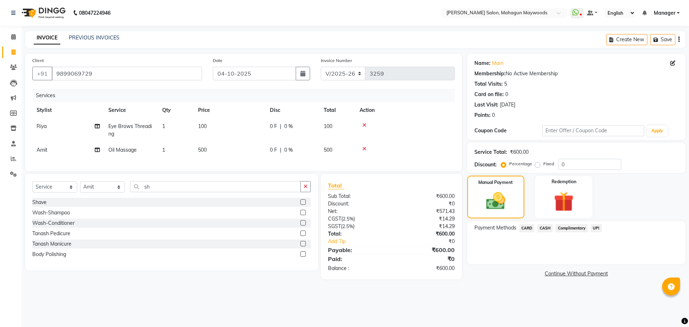
click at [303, 215] on label at bounding box center [302, 212] width 5 height 5
click at [303, 215] on input "checkbox" at bounding box center [302, 213] width 5 height 5
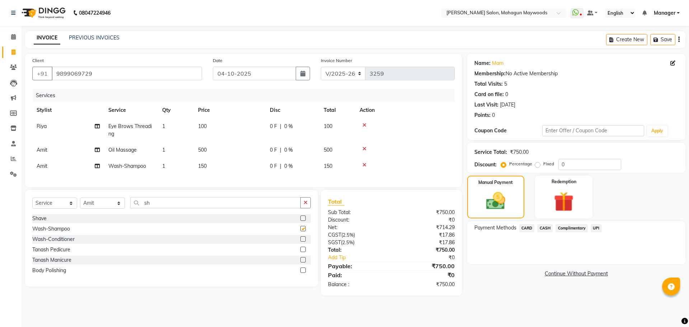
checkbox input "false"
click at [234, 163] on td "150" at bounding box center [230, 166] width 72 height 16
select select "75081"
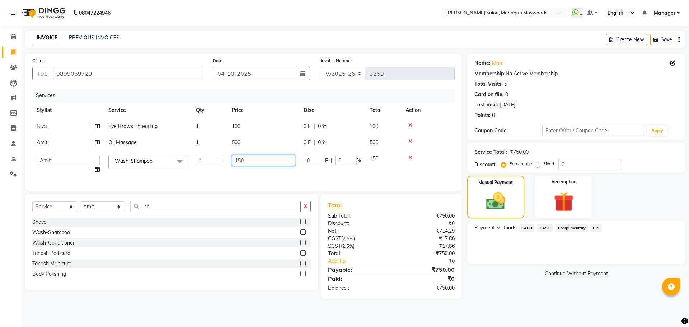
click at [248, 165] on input "150" at bounding box center [263, 160] width 63 height 11
type input "1"
type input "300"
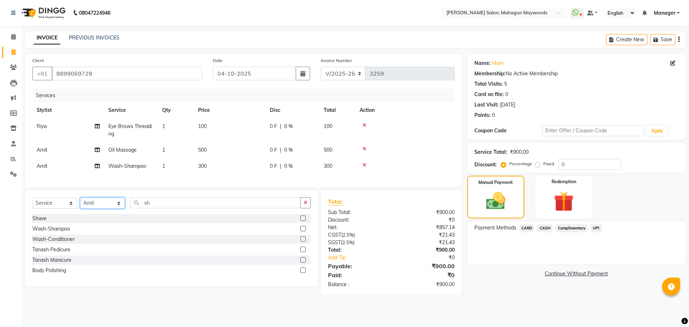
click at [104, 209] on select "Select Stylist Aarti [PERSON_NAME] Manager Pranshant [PERSON_NAME] V Admin" at bounding box center [102, 203] width 45 height 11
select select "48624"
click at [80, 205] on select "Select Stylist Aarti [PERSON_NAME] Manager Pranshant [PERSON_NAME] V Admin" at bounding box center [102, 203] width 45 height 11
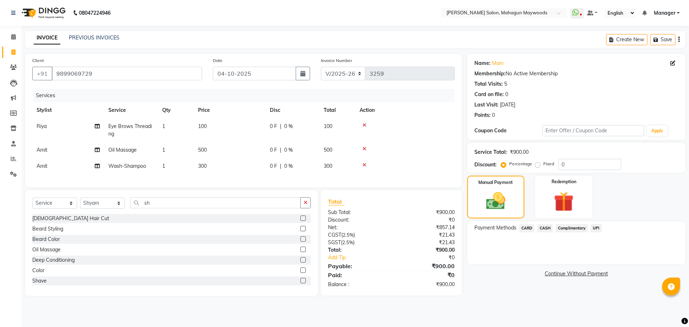
click at [300, 284] on label at bounding box center [302, 280] width 5 height 5
click at [300, 284] on input "checkbox" at bounding box center [302, 281] width 5 height 5
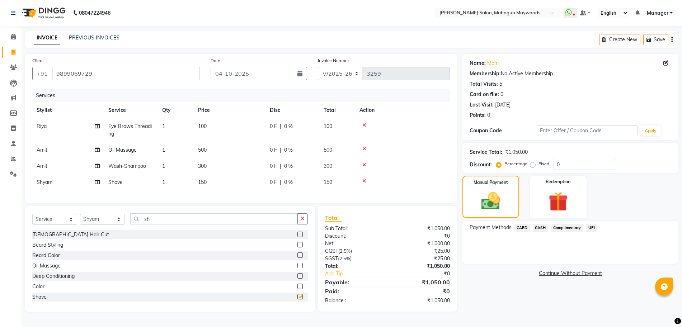
checkbox input "false"
click at [593, 229] on span "UPI" at bounding box center [591, 228] width 11 height 8
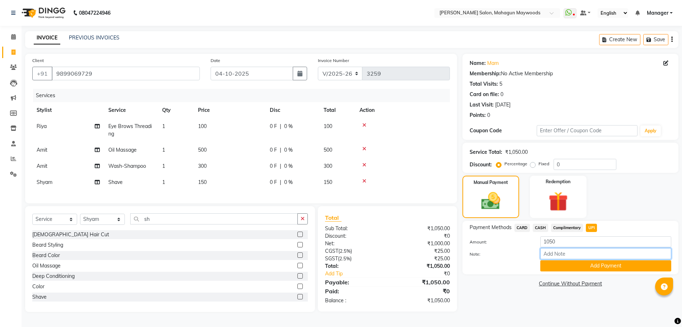
click at [579, 248] on input "Note:" at bounding box center [606, 253] width 131 height 11
click at [556, 312] on div "Name: Mam Membership: No Active Membership Total Visits: 5 Card on file: 0 Last…" at bounding box center [573, 183] width 221 height 258
click at [562, 244] on input "1050" at bounding box center [606, 242] width 131 height 11
type input "1"
type input "300"
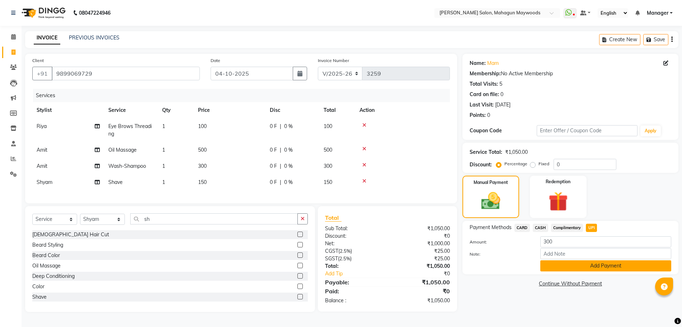
click at [555, 270] on button "Add Payment" at bounding box center [606, 266] width 131 height 11
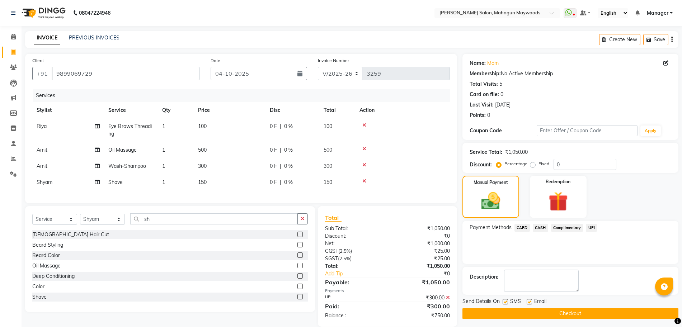
click at [539, 229] on span "CASH" at bounding box center [540, 228] width 15 height 8
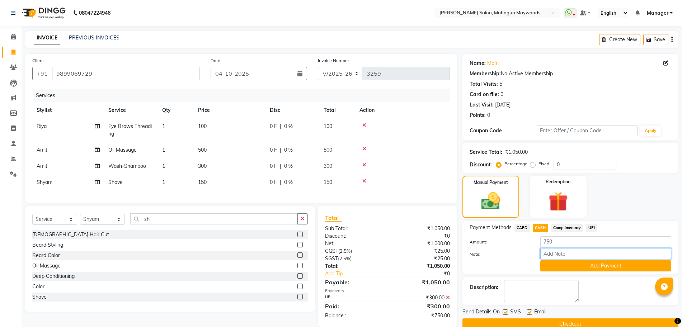
click at [564, 256] on input "Note:" at bounding box center [606, 253] width 131 height 11
click at [560, 266] on button "Add Payment" at bounding box center [606, 266] width 131 height 11
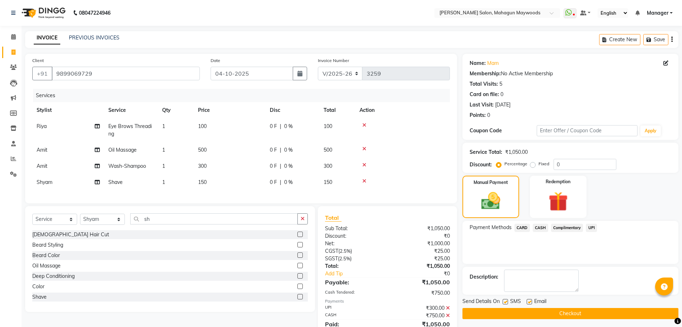
click at [505, 304] on label at bounding box center [505, 301] width 5 height 5
click at [505, 304] on input "checkbox" at bounding box center [505, 302] width 5 height 5
checkbox input "false"
click at [531, 303] on label at bounding box center [529, 301] width 5 height 5
click at [531, 303] on input "checkbox" at bounding box center [529, 302] width 5 height 5
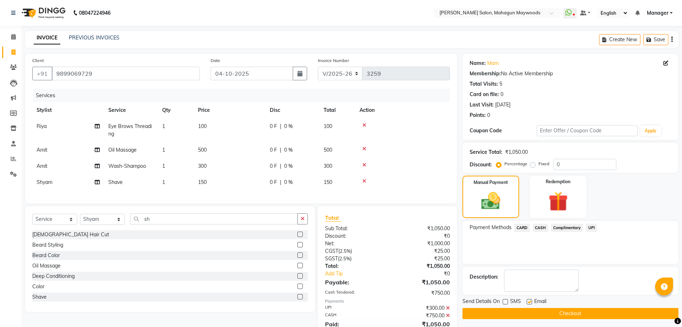
checkbox input "false"
click at [529, 314] on button "Checkout" at bounding box center [571, 313] width 216 height 11
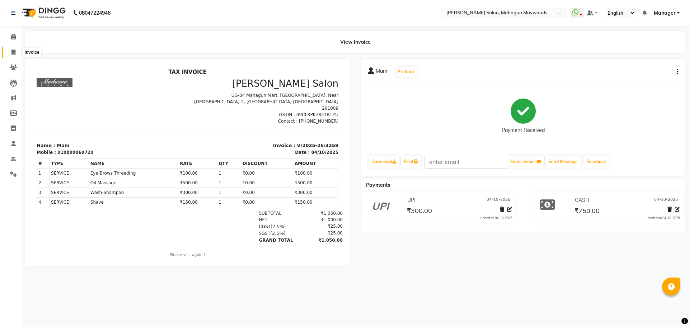
drag, startPoint x: 506, startPoint y: 300, endPoint x: 14, endPoint y: 50, distance: 552.4
click at [14, 50] on icon at bounding box center [13, 52] width 4 height 5
select select "6425"
select select "service"
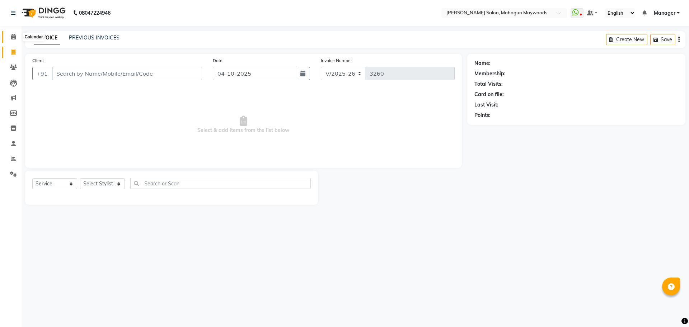
click at [13, 41] on span at bounding box center [13, 37] width 13 height 8
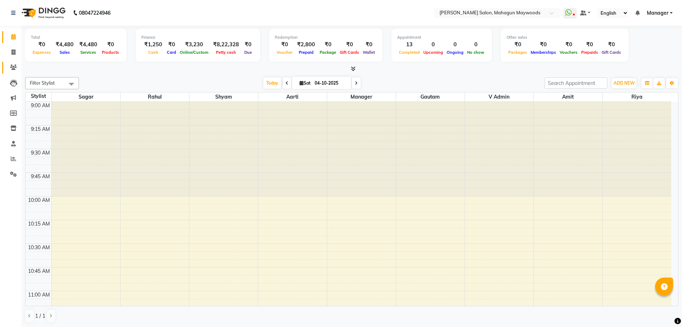
click at [15, 73] on link "Clients" at bounding box center [10, 68] width 17 height 12
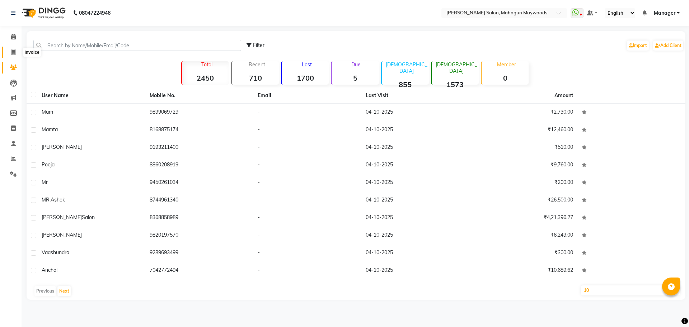
click at [12, 56] on span at bounding box center [13, 52] width 13 height 8
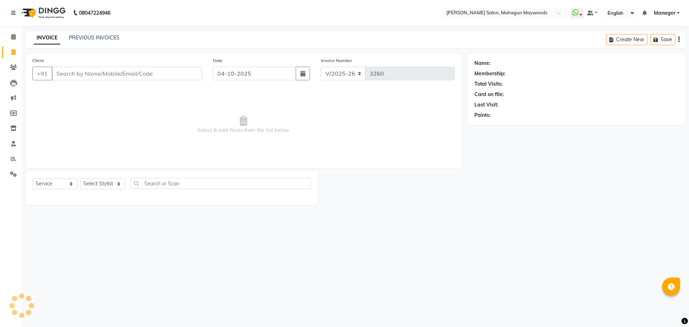
click at [12, 56] on span at bounding box center [13, 52] width 13 height 8
select select "service"
select select "6425"
type input "3260"
click at [14, 154] on link "Reports" at bounding box center [10, 159] width 17 height 12
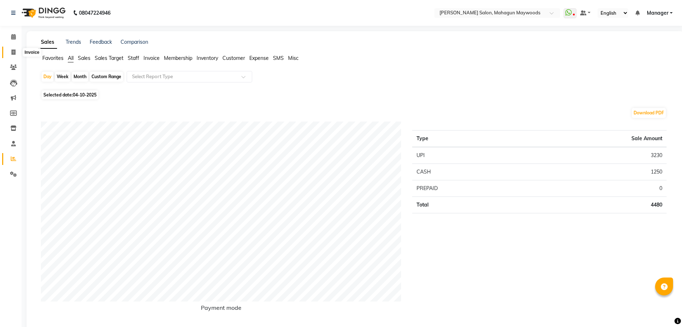
click at [12, 50] on icon at bounding box center [13, 52] width 4 height 5
select select "6425"
select select "service"
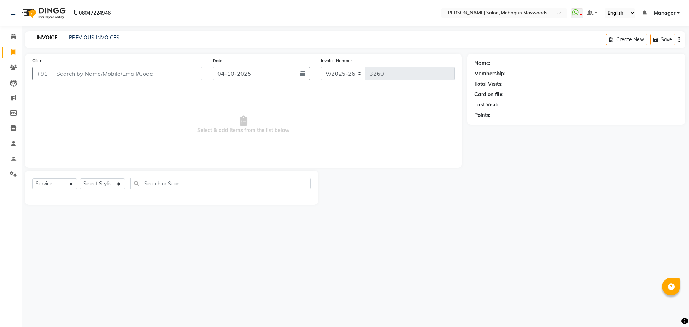
click at [71, 74] on input "Client" at bounding box center [127, 74] width 150 height 14
click at [74, 74] on input "Client" at bounding box center [127, 74] width 150 height 14
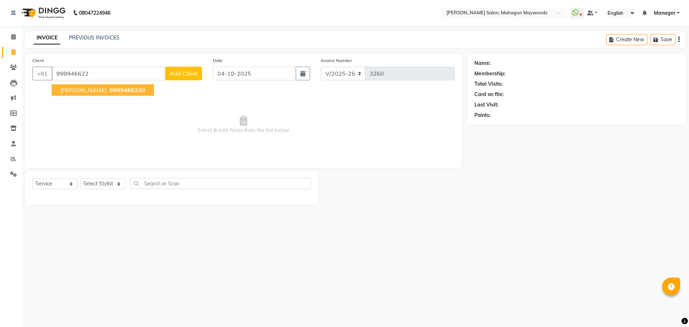
click at [108, 87] on ngb-highlight "999946622 8" at bounding box center [126, 90] width 37 height 7
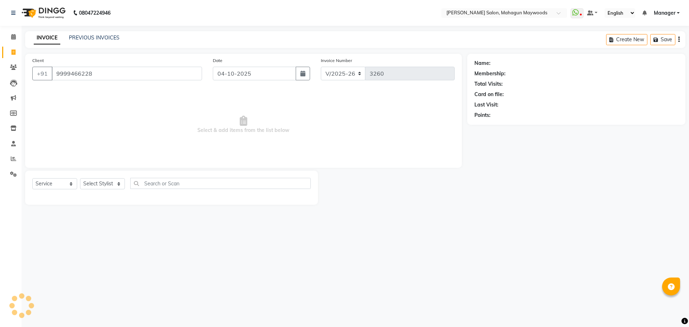
type input "9999466228"
click at [496, 127] on icon "button" at bounding box center [494, 125] width 5 height 5
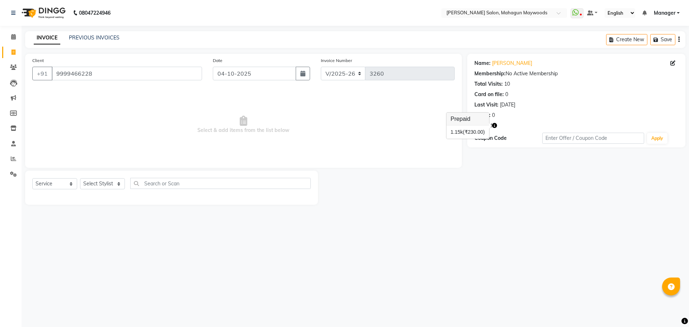
click at [344, 136] on span "Select & add items from the list below" at bounding box center [243, 125] width 423 height 72
click at [91, 183] on select "Select Stylist Aarti [PERSON_NAME] Manager Pranshant [PERSON_NAME] V Admin" at bounding box center [102, 183] width 45 height 11
select select "48623"
click at [80, 178] on select "Select Stylist Aarti [PERSON_NAME] Manager Pranshant [PERSON_NAME] V Admin" at bounding box center [102, 183] width 45 height 11
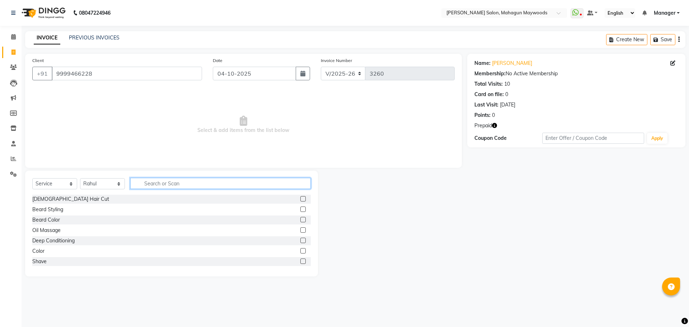
click at [149, 184] on input "text" at bounding box center [220, 183] width 181 height 11
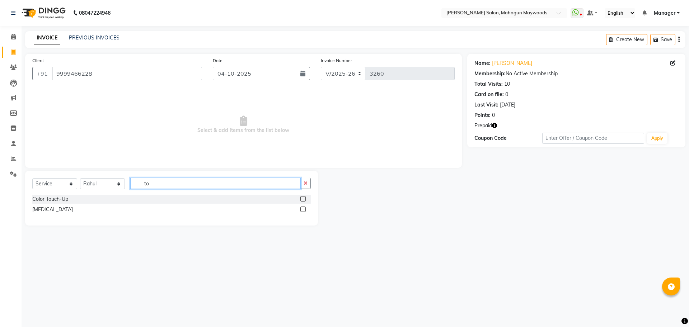
type input "to"
click at [302, 198] on label at bounding box center [302, 198] width 5 height 5
click at [302, 198] on input "checkbox" at bounding box center [302, 199] width 5 height 5
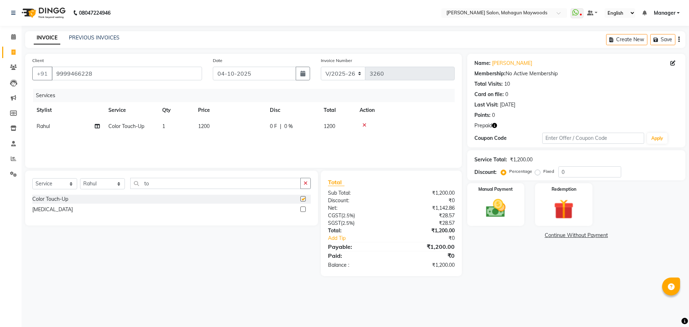
checkbox input "false"
click at [205, 127] on span "1200" at bounding box center [203, 126] width 11 height 6
select select "48623"
click at [243, 130] on input "1200" at bounding box center [263, 128] width 63 height 11
click at [242, 126] on input "1200" at bounding box center [263, 128] width 63 height 11
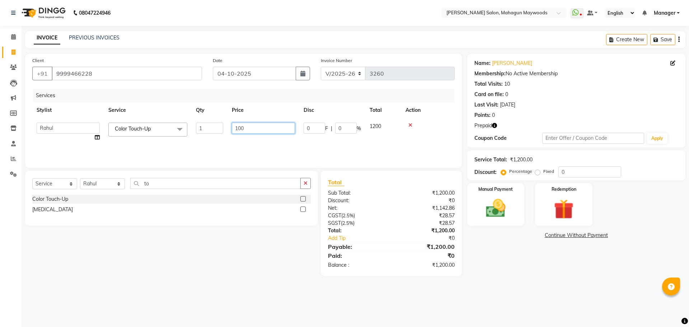
type input "1500"
click at [103, 188] on select "Select Stylist Aarti [PERSON_NAME] Manager Pranshant [PERSON_NAME] V Admin" at bounding box center [102, 183] width 45 height 11
select select "48625"
click at [80, 178] on select "Select Stylist Aarti [PERSON_NAME] Manager Pranshant [PERSON_NAME] V Admin" at bounding box center [102, 183] width 45 height 11
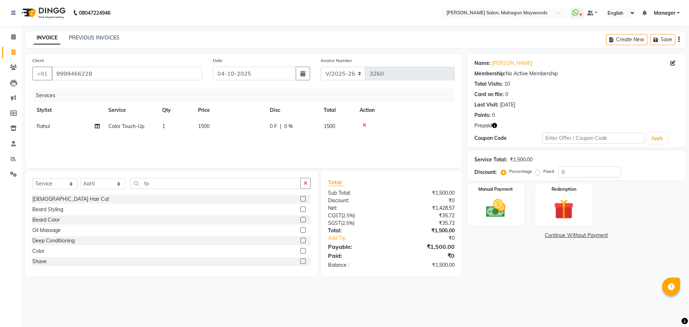
click at [493, 127] on icon "button" at bounding box center [494, 125] width 5 height 5
click at [156, 189] on div "Select Service Product Membership Package Voucher Prepaid Gift Card Select Styl…" at bounding box center [171, 186] width 279 height 17
click at [156, 186] on input "to" at bounding box center [215, 183] width 171 height 11
type input "t"
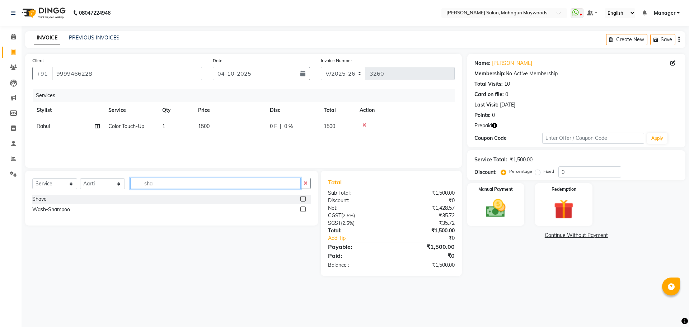
type input "sha"
click at [302, 210] on label at bounding box center [302, 209] width 5 height 5
click at [302, 210] on input "checkbox" at bounding box center [302, 209] width 5 height 5
checkbox input "false"
click at [202, 141] on span "150" at bounding box center [202, 142] width 9 height 6
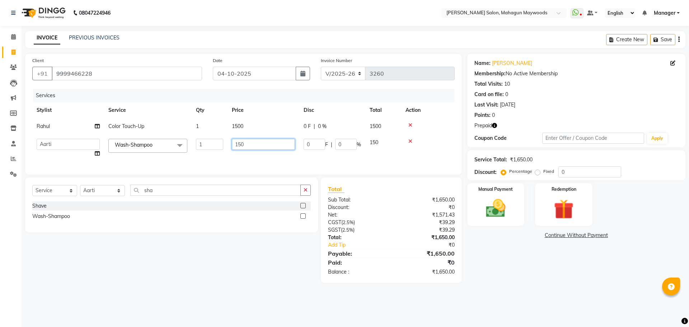
click at [239, 140] on input "150" at bounding box center [263, 144] width 63 height 11
type input "250"
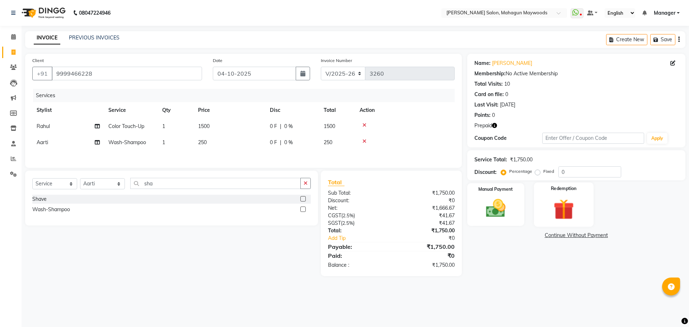
click at [564, 217] on img at bounding box center [563, 209] width 33 height 25
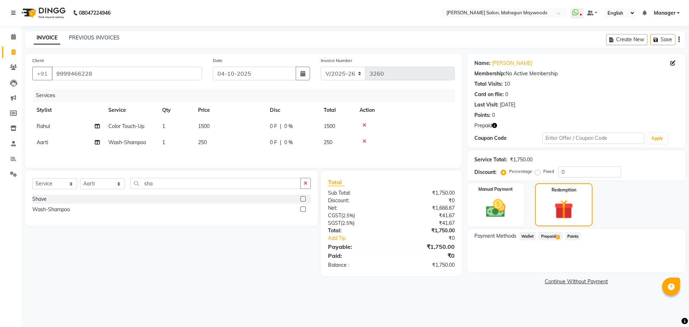
click at [551, 237] on span "Prepaid 1" at bounding box center [550, 236] width 23 height 8
click at [214, 144] on td "250" at bounding box center [230, 143] width 72 height 16
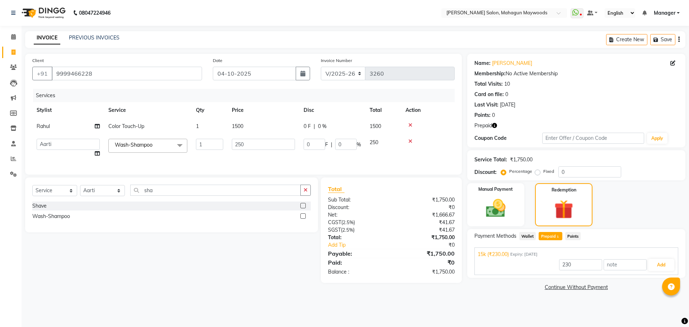
click at [257, 151] on td "250" at bounding box center [264, 148] width 72 height 27
click at [256, 148] on input "250" at bounding box center [263, 144] width 63 height 11
type input "230"
click at [656, 268] on button "Add" at bounding box center [661, 265] width 26 height 12
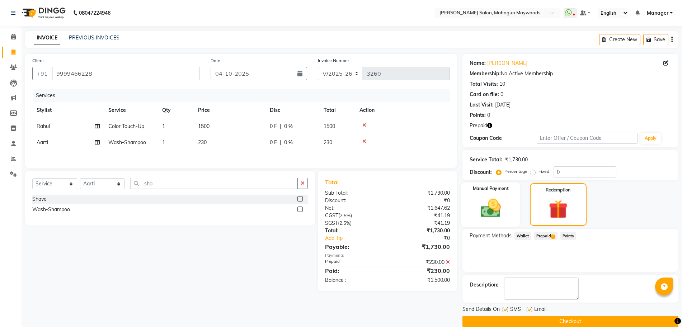
click at [507, 220] on div "Manual Payment" at bounding box center [491, 205] width 59 height 45
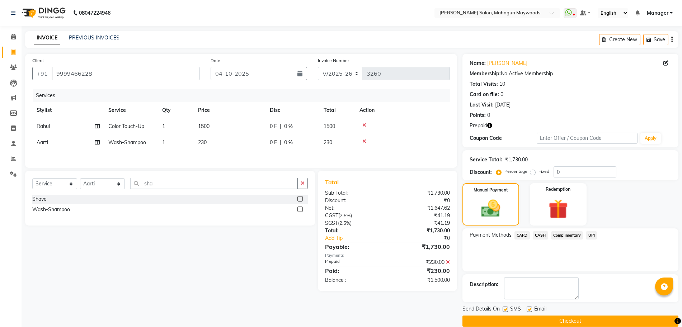
click at [590, 234] on span "UPI" at bounding box center [591, 236] width 11 height 8
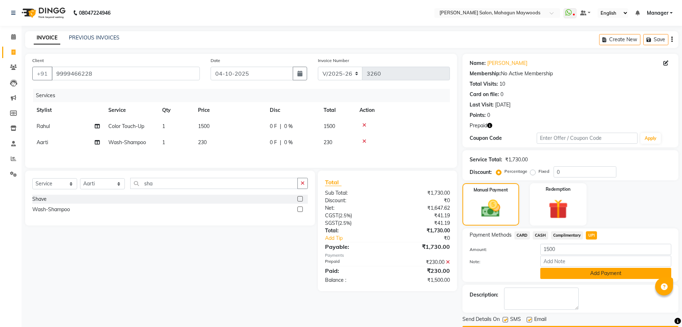
click at [564, 274] on button "Add Payment" at bounding box center [606, 273] width 131 height 11
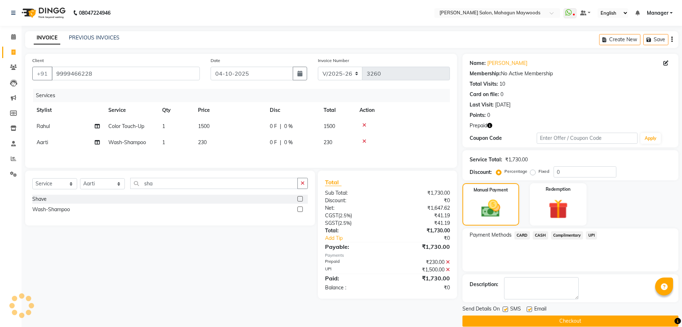
click at [505, 306] on div "SMS" at bounding box center [515, 309] width 24 height 9
click at [504, 311] on label at bounding box center [505, 309] width 5 height 5
click at [504, 311] on input "checkbox" at bounding box center [505, 310] width 5 height 5
checkbox input "false"
click at [529, 311] on label at bounding box center [529, 309] width 5 height 5
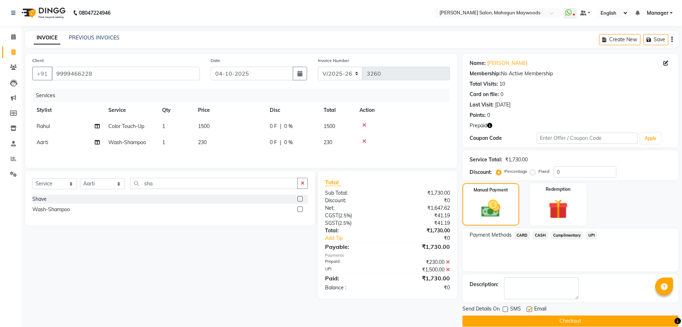
click at [529, 311] on input "checkbox" at bounding box center [529, 310] width 5 height 5
checkbox input "false"
click at [524, 323] on button "Checkout" at bounding box center [571, 321] width 216 height 11
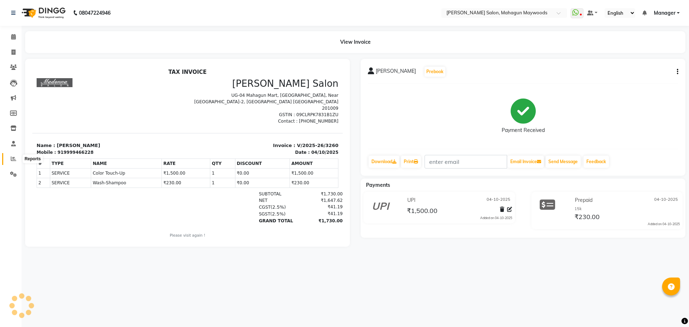
click at [13, 155] on span at bounding box center [13, 159] width 13 height 8
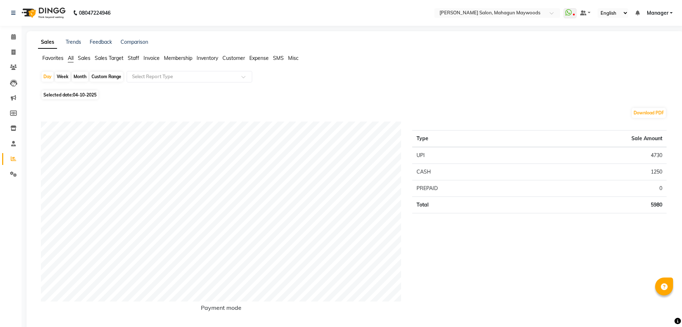
click at [15, 59] on li "Invoice" at bounding box center [11, 52] width 22 height 15
click at [137, 57] on span "Staff" at bounding box center [133, 58] width 11 height 6
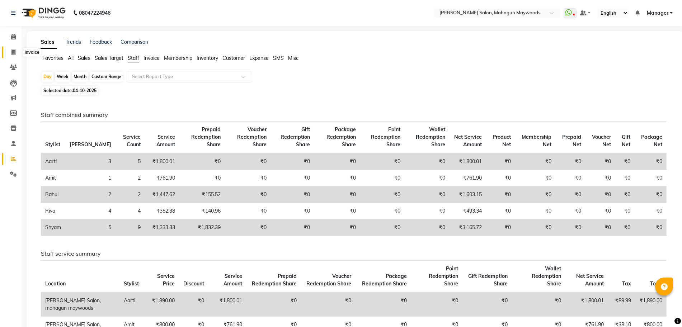
click at [15, 53] on icon at bounding box center [13, 52] width 4 height 5
select select "6425"
select select "service"
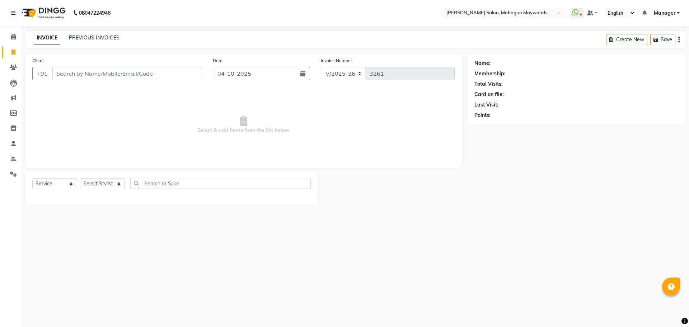
click at [131, 126] on span "Select & add items from the list below" at bounding box center [243, 125] width 423 height 72
click at [72, 74] on input "Client" at bounding box center [127, 74] width 150 height 14
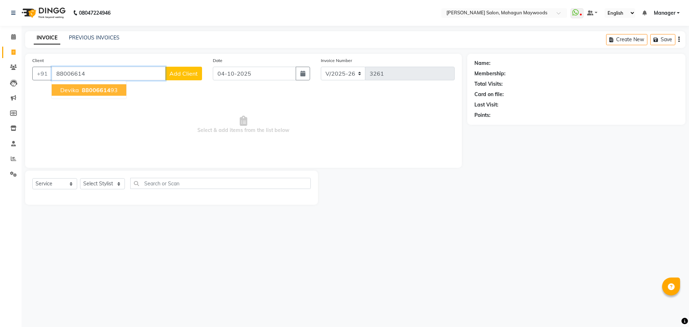
click at [75, 93] on span "devika" at bounding box center [69, 90] width 19 height 7
type input "8800661493"
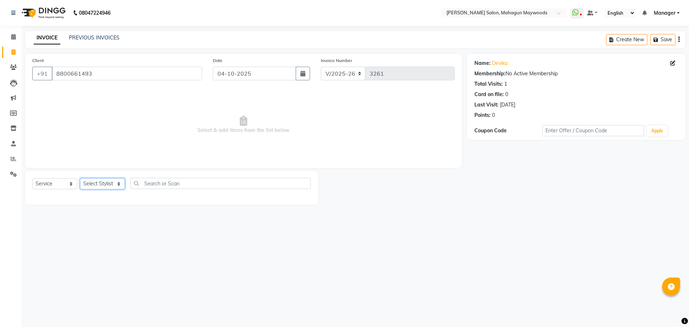
click at [94, 182] on select "Select Stylist Aarti [PERSON_NAME] Manager Pranshant [PERSON_NAME] V Admin" at bounding box center [102, 183] width 45 height 11
select select "75081"
click at [80, 178] on select "Select Stylist Aarti [PERSON_NAME] Manager Pranshant [PERSON_NAME] V Admin" at bounding box center [102, 183] width 45 height 11
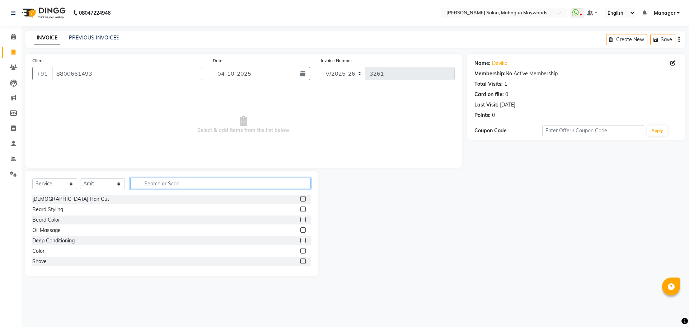
click at [152, 185] on input "text" at bounding box center [220, 183] width 181 height 11
type input "pe"
click at [300, 252] on label at bounding box center [302, 250] width 5 height 5
click at [300, 252] on input "checkbox" at bounding box center [302, 251] width 5 height 5
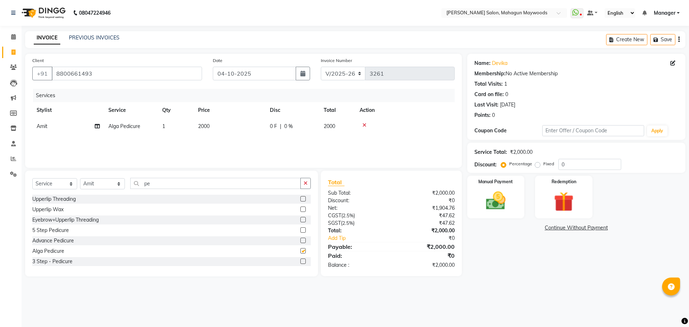
checkbox input "false"
click at [209, 131] on td "2000" at bounding box center [230, 126] width 72 height 16
select select "75081"
click at [241, 128] on input "2000" at bounding box center [263, 128] width 63 height 11
type input "1500"
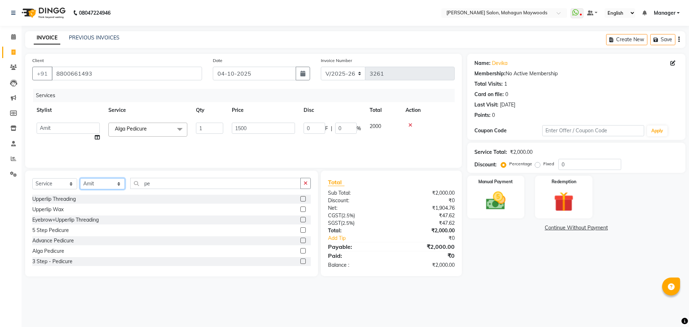
click at [95, 185] on select "Select Stylist Aarti [PERSON_NAME] Manager Pranshant [PERSON_NAME] V Admin" at bounding box center [102, 183] width 45 height 11
click at [63, 129] on td "Amit" at bounding box center [68, 126] width 72 height 16
select select "75081"
click at [63, 129] on select "[PERSON_NAME] Manager Pranshant [PERSON_NAME] V Admin" at bounding box center [68, 128] width 63 height 11
select select "67672"
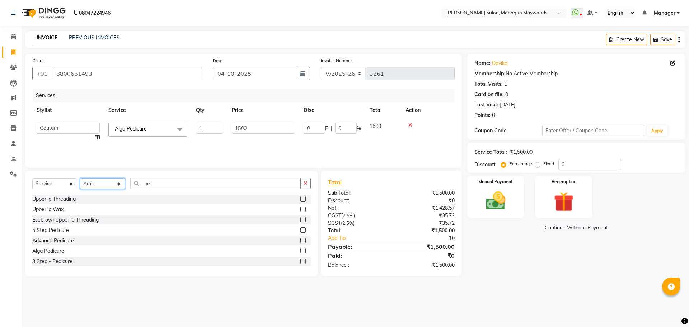
click at [96, 181] on select "Select Stylist Aarti [PERSON_NAME] Manager Pranshant [PERSON_NAME] V Admin" at bounding box center [102, 183] width 45 height 11
select select "67672"
click at [80, 178] on select "Select Stylist Aarti [PERSON_NAME] Manager Pranshant [PERSON_NAME] V Admin" at bounding box center [102, 183] width 45 height 11
click at [177, 185] on input "pe" at bounding box center [215, 183] width 171 height 11
type input "p"
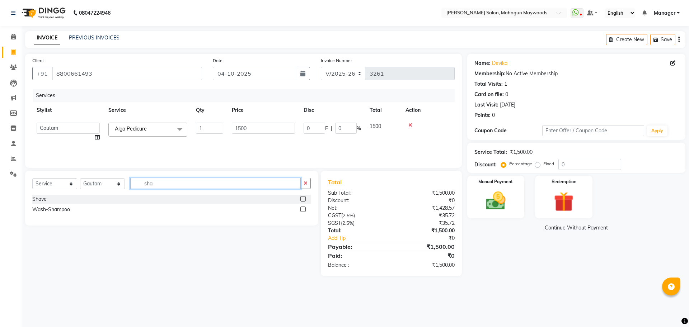
type input "sha"
click at [304, 209] on label at bounding box center [302, 209] width 5 height 5
click at [304, 209] on input "checkbox" at bounding box center [302, 209] width 5 height 5
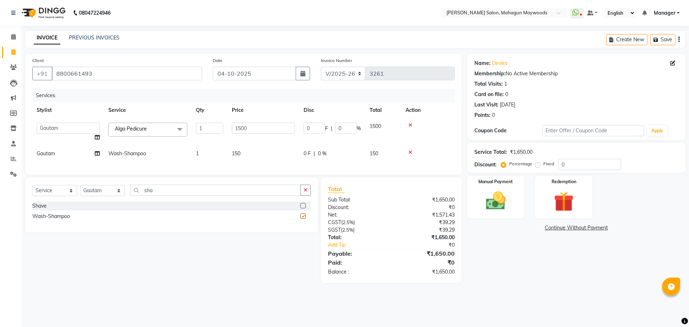
checkbox input "false"
click at [247, 154] on td "150" at bounding box center [264, 154] width 72 height 16
select select "67672"
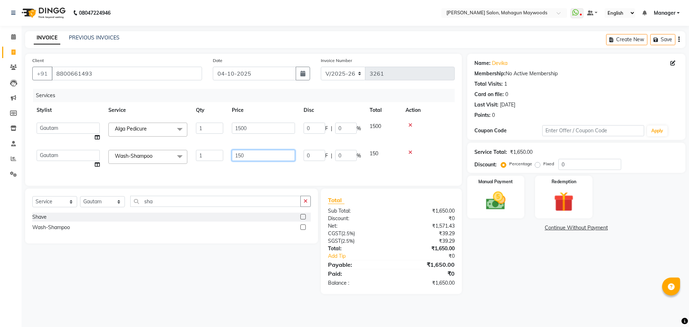
click at [253, 154] on input "150" at bounding box center [263, 155] width 63 height 11
type input "1"
type input "300"
click at [106, 209] on div "Select Service Product Membership Package Voucher Prepaid Gift Card Select Styl…" at bounding box center [171, 216] width 293 height 55
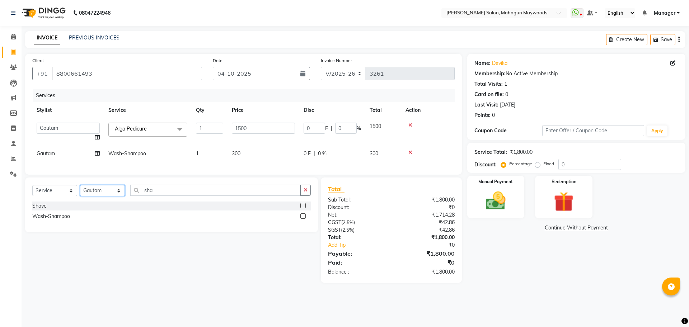
select select "83791"
click at [80, 192] on select "Select Stylist Aarti [PERSON_NAME] Manager Pranshant [PERSON_NAME] V Admin" at bounding box center [102, 190] width 45 height 11
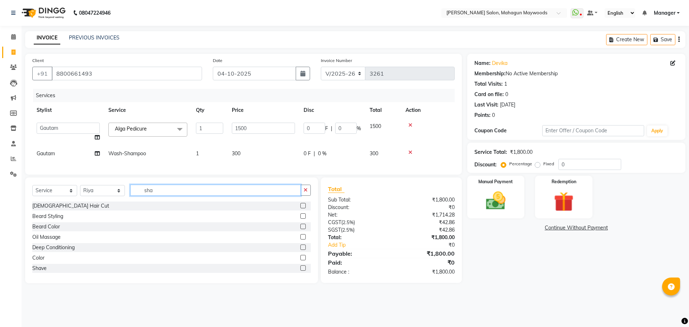
click at [165, 196] on input "sha" at bounding box center [215, 190] width 171 height 11
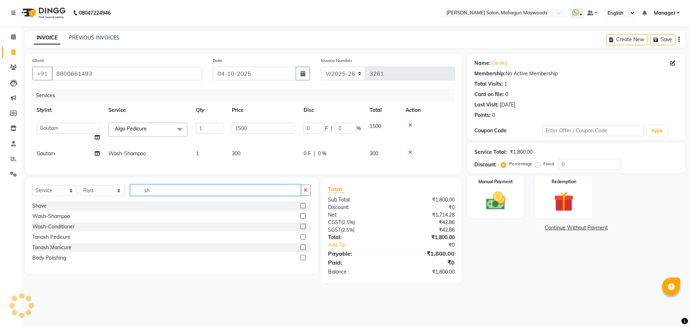
type input "sh"
click at [304, 219] on label at bounding box center [302, 216] width 5 height 5
click at [304, 219] on input "checkbox" at bounding box center [302, 216] width 5 height 5
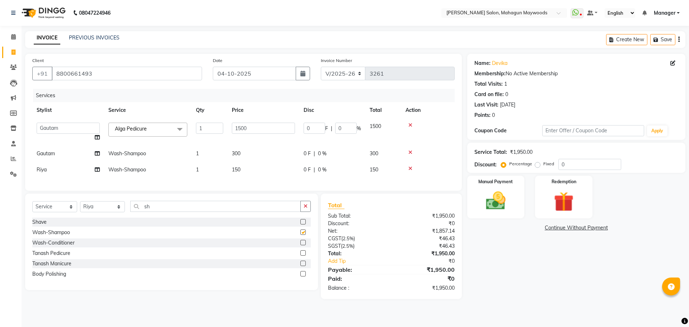
checkbox input "false"
click at [255, 173] on td "150" at bounding box center [264, 170] width 72 height 16
select select "83791"
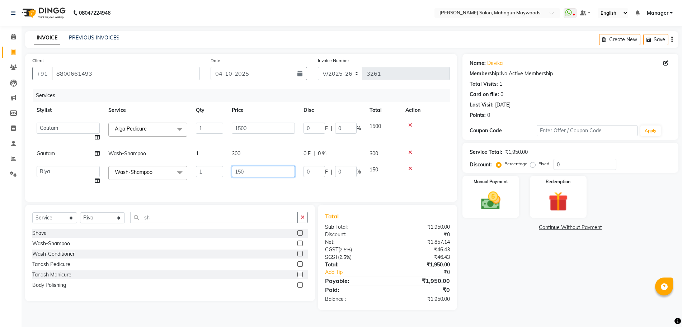
click at [255, 173] on input "150" at bounding box center [263, 171] width 63 height 11
click at [410, 169] on icon at bounding box center [411, 168] width 4 height 5
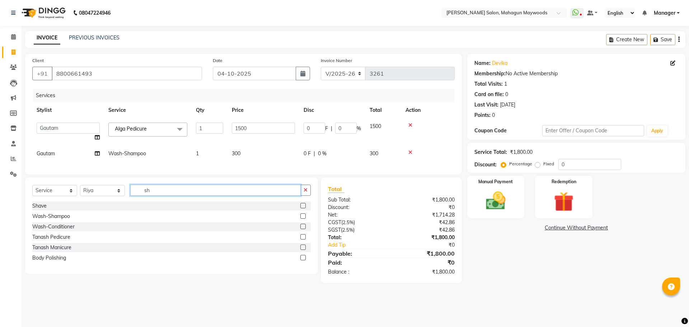
click at [174, 195] on input "sh" at bounding box center [215, 190] width 171 height 11
type input "s"
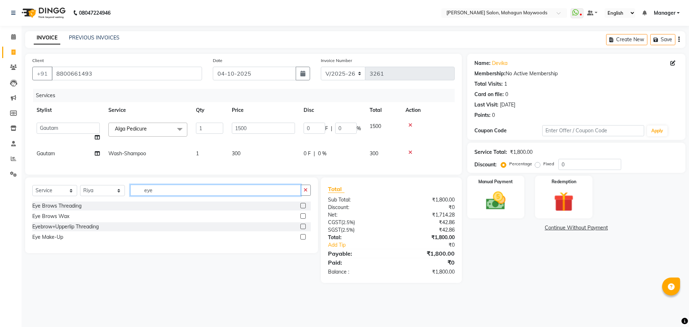
type input "eye"
click at [303, 209] on label at bounding box center [302, 205] width 5 height 5
click at [303, 209] on input "checkbox" at bounding box center [302, 206] width 5 height 5
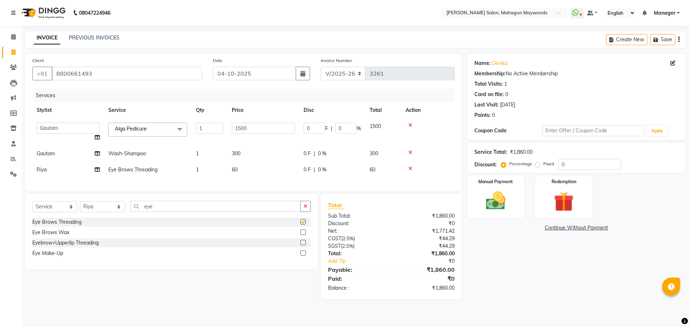
checkbox input "false"
click at [253, 173] on td "60" at bounding box center [264, 170] width 72 height 16
select select "83791"
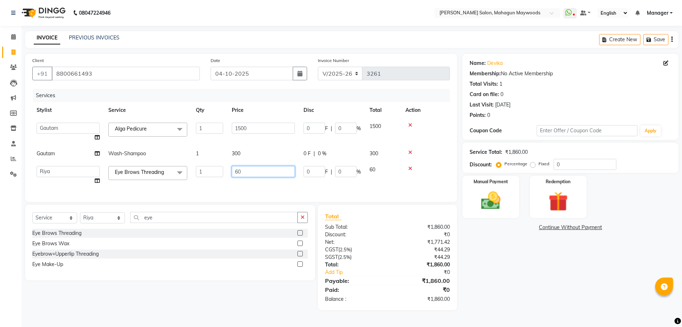
click at [253, 173] on input "60" at bounding box center [263, 171] width 63 height 11
type input "6"
type input "110"
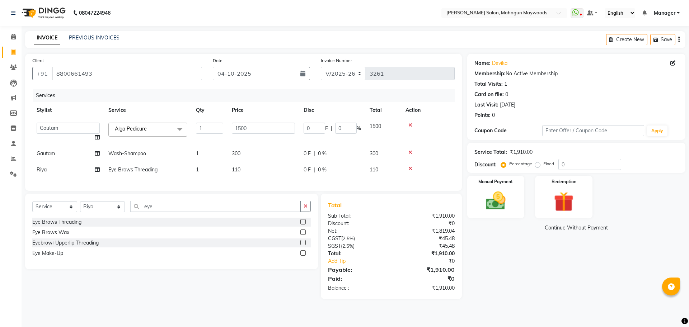
click at [465, 274] on div "Client [PHONE_NUMBER] Date [DATE] Invoice Number V/2025 V/[PHONE_NUMBER] Servic…" at bounding box center [355, 177] width 671 height 246
click at [498, 212] on img at bounding box center [495, 201] width 33 height 24
click at [597, 228] on span "UPI" at bounding box center [596, 228] width 11 height 8
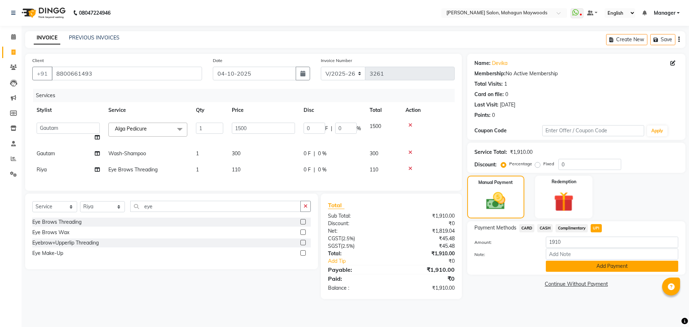
click at [581, 265] on button "Add Payment" at bounding box center [612, 266] width 132 height 11
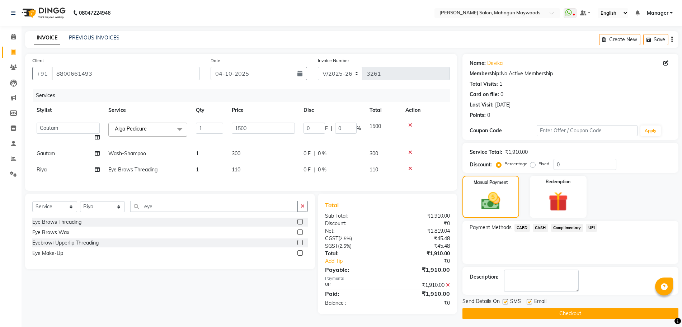
click at [511, 314] on button "Checkout" at bounding box center [571, 313] width 216 height 11
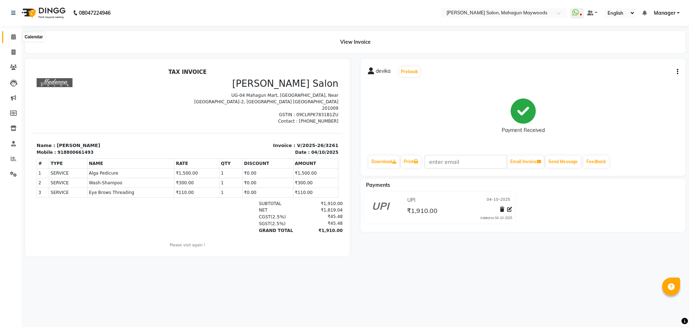
click at [15, 35] on icon at bounding box center [13, 36] width 5 height 5
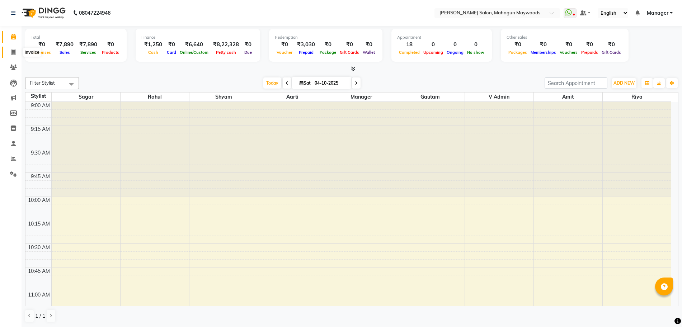
click at [14, 53] on icon at bounding box center [13, 52] width 4 height 5
select select "service"
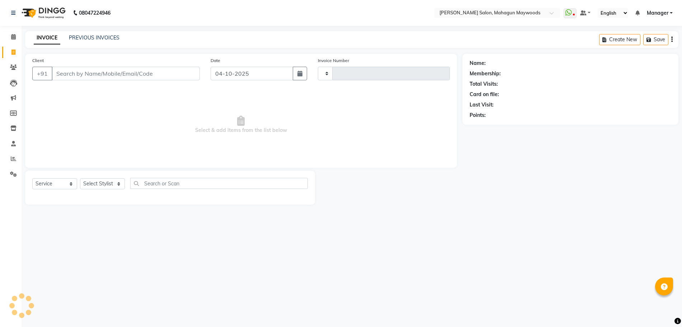
type input "3262"
select select "6425"
click at [73, 74] on input "Client" at bounding box center [126, 74] width 148 height 14
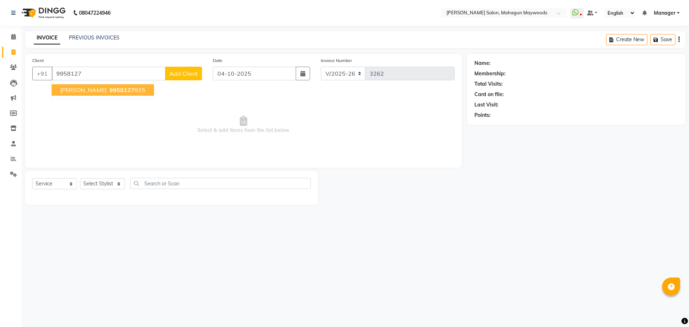
click at [109, 93] on span "9958127" at bounding box center [121, 90] width 25 height 7
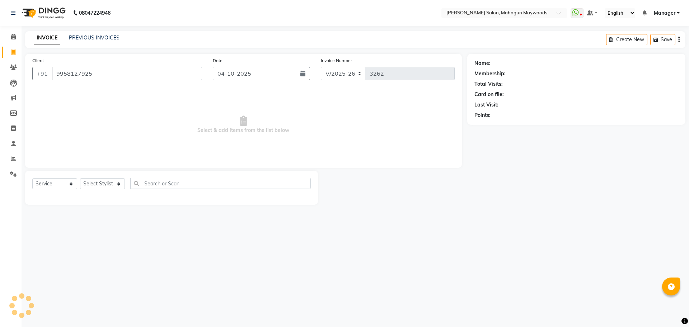
type input "9958127925"
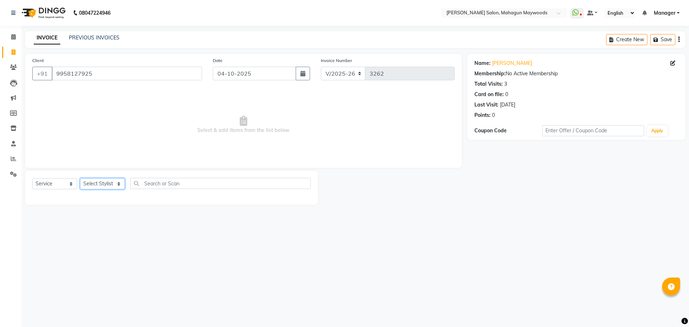
click at [119, 183] on select "Select Stylist Aarti [PERSON_NAME] Manager Pranshant [PERSON_NAME] V Admin" at bounding box center [102, 183] width 45 height 11
select select "48622"
click at [80, 178] on select "Select Stylist Aarti [PERSON_NAME] Manager Pranshant [PERSON_NAME] V Admin" at bounding box center [102, 183] width 45 height 11
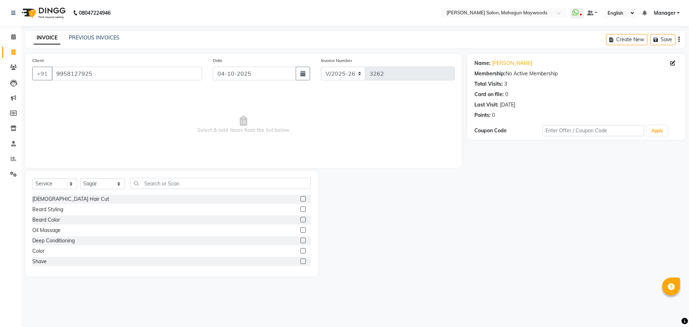
click at [300, 200] on label at bounding box center [302, 198] width 5 height 5
click at [300, 200] on input "checkbox" at bounding box center [302, 199] width 5 height 5
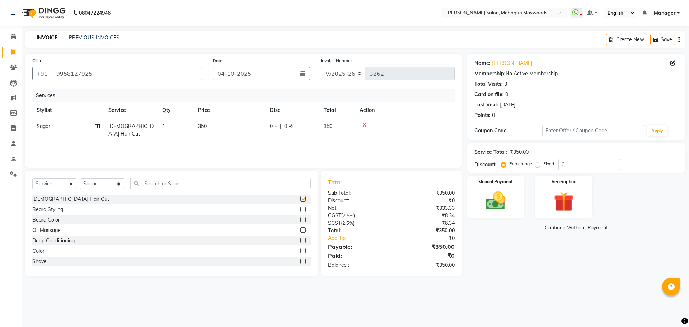
checkbox input "false"
click at [365, 126] on icon at bounding box center [365, 125] width 4 height 5
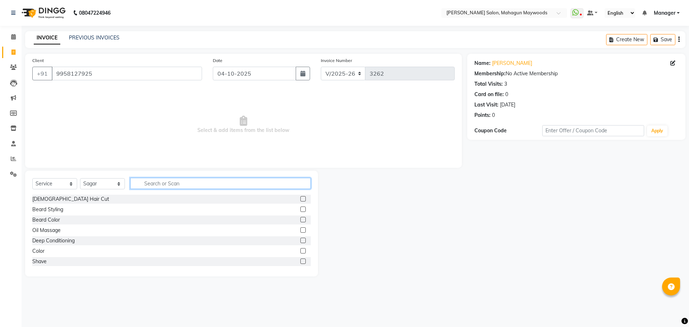
click at [158, 186] on input "text" at bounding box center [220, 183] width 181 height 11
type input "w"
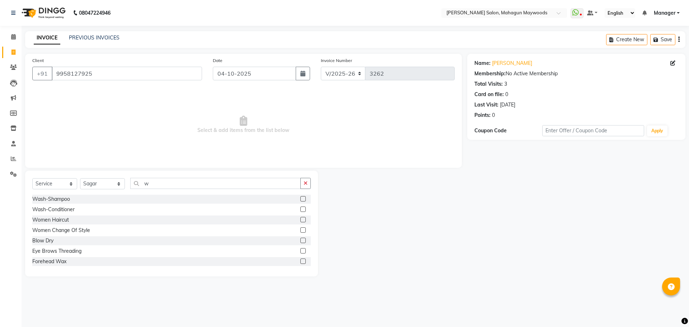
click at [300, 219] on label at bounding box center [302, 219] width 5 height 5
click at [300, 219] on input "checkbox" at bounding box center [302, 220] width 5 height 5
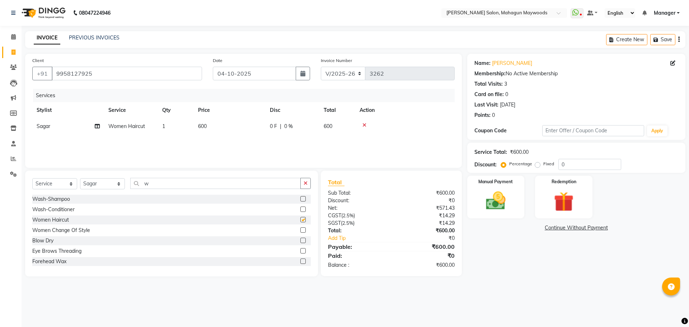
checkbox input "false"
click at [119, 186] on select "Select Stylist Aarti [PERSON_NAME] Manager Pranshant [PERSON_NAME] V Admin" at bounding box center [102, 183] width 45 height 11
select select "75081"
click at [80, 178] on select "Select Stylist Aarti [PERSON_NAME] Manager Pranshant [PERSON_NAME] V Admin" at bounding box center [102, 183] width 45 height 11
click at [300, 229] on label at bounding box center [302, 230] width 5 height 5
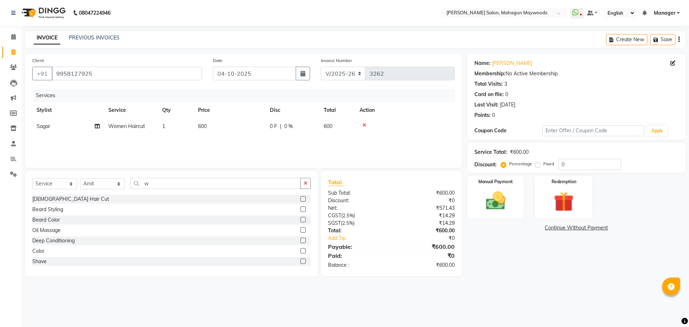
click at [300, 229] on input "checkbox" at bounding box center [302, 230] width 5 height 5
checkbox input "false"
click at [207, 141] on td "600" at bounding box center [230, 143] width 72 height 16
select select "75081"
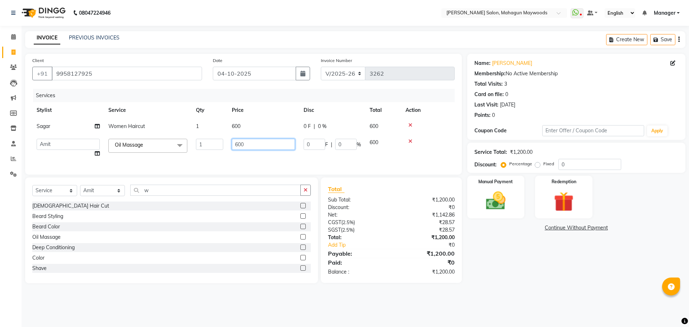
click at [251, 142] on input "600" at bounding box center [263, 144] width 63 height 11
type input "6"
type input "800"
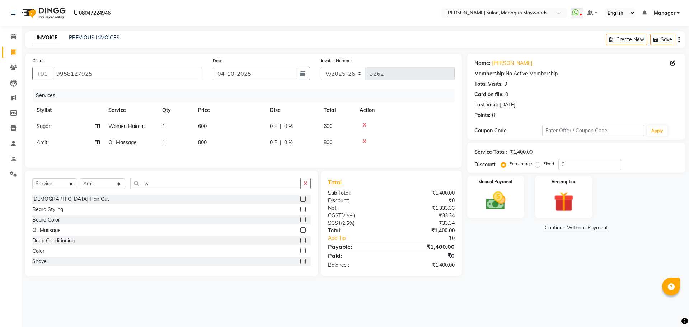
click at [259, 155] on div "Services Stylist Service Qty Price Disc Total Action Sagar Women Haircut 1 600 …" at bounding box center [243, 125] width 423 height 72
click at [119, 187] on select "Select Stylist Aarti [PERSON_NAME] Manager Pranshant [PERSON_NAME] V Admin" at bounding box center [102, 183] width 45 height 11
select select "48624"
click at [80, 181] on select "Select Stylist Aarti [PERSON_NAME] Manager Pranshant [PERSON_NAME] V Admin" at bounding box center [102, 183] width 45 height 11
click at [300, 201] on label at bounding box center [302, 198] width 5 height 5
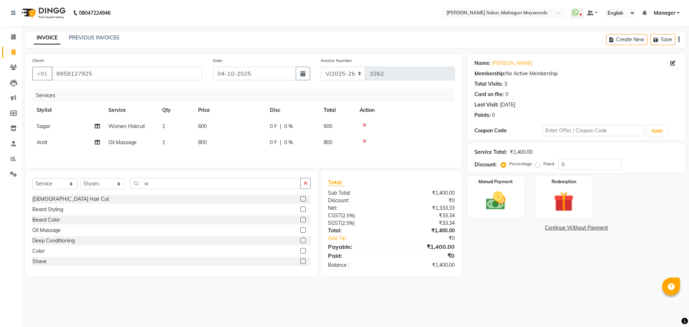
click at [300, 201] on input "checkbox" at bounding box center [302, 199] width 5 height 5
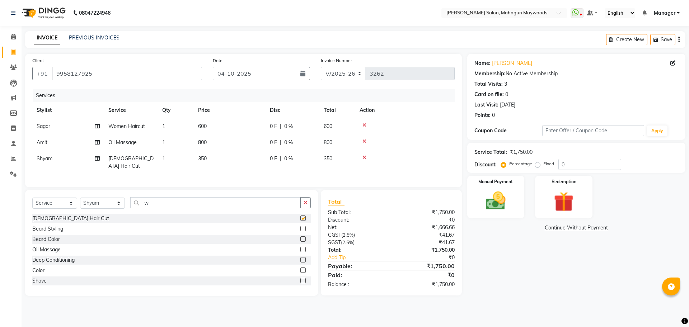
checkbox input "false"
click at [300, 230] on label at bounding box center [302, 228] width 5 height 5
click at [300, 230] on input "checkbox" at bounding box center [302, 229] width 5 height 5
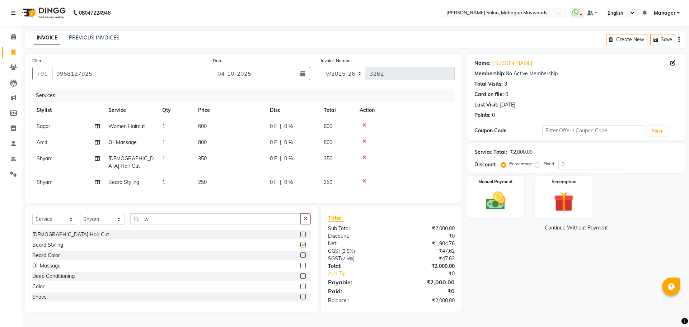
checkbox input "false"
click at [507, 186] on div "Manual Payment" at bounding box center [496, 197] width 60 height 44
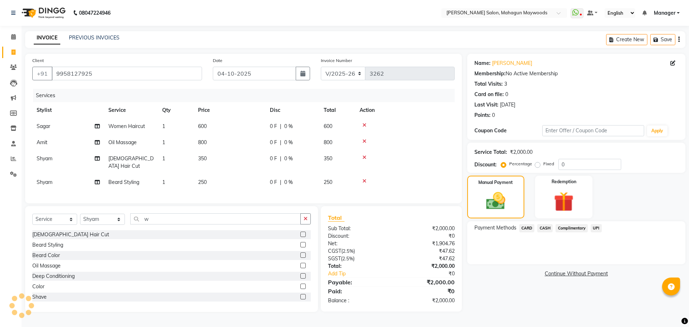
click at [598, 229] on span "UPI" at bounding box center [596, 228] width 11 height 8
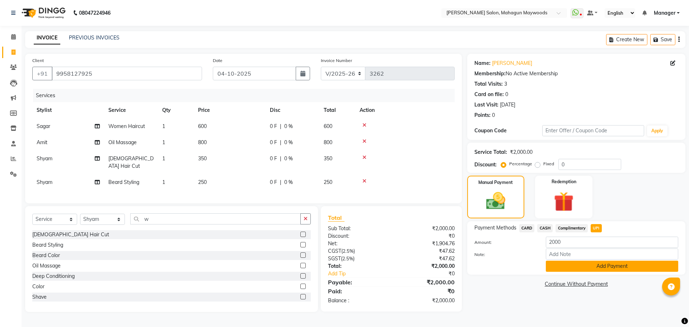
click at [596, 261] on button "Add Payment" at bounding box center [612, 266] width 132 height 11
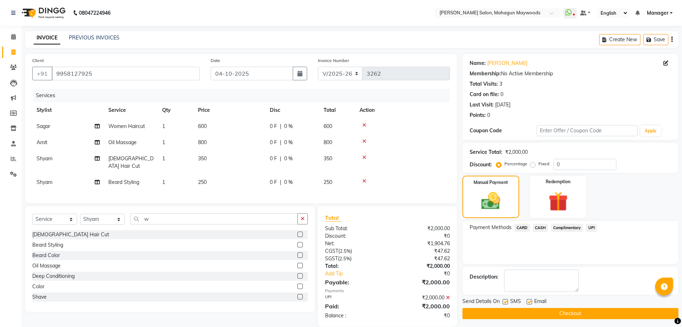
click at [594, 314] on button "Checkout" at bounding box center [571, 313] width 216 height 11
